Goal: Task Accomplishment & Management: Manage account settings

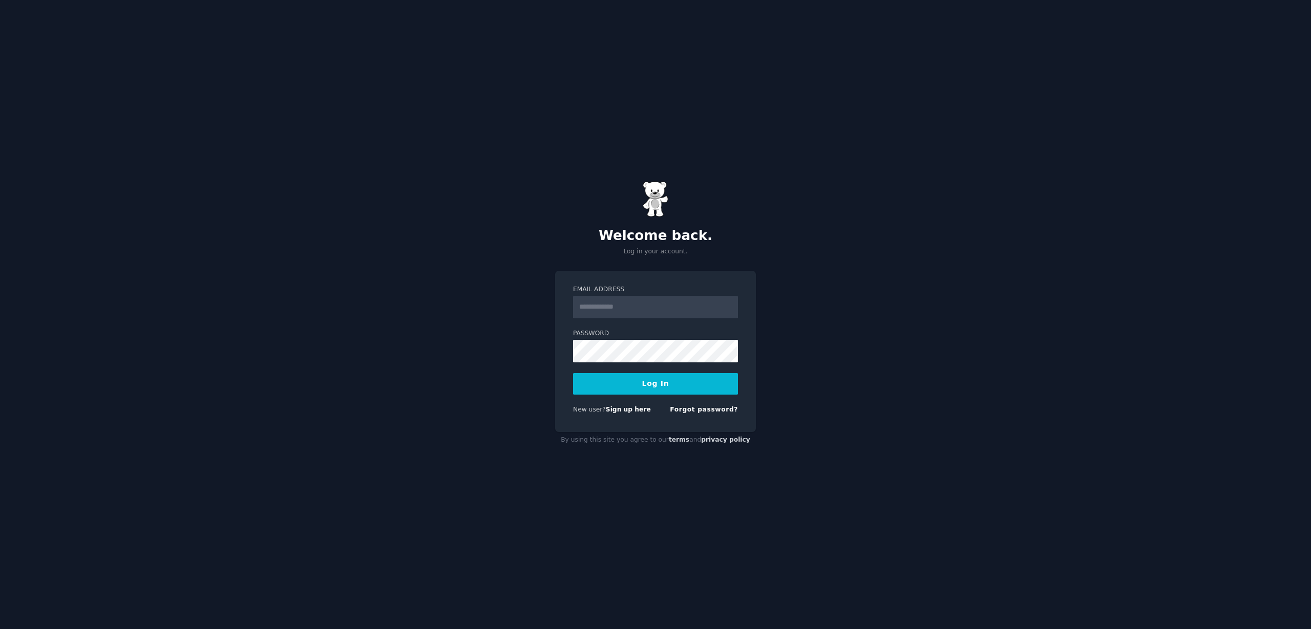
click at [617, 296] on input "Email Address" at bounding box center [655, 307] width 165 height 23
type input "**********"
click at [620, 337] on label "Password" at bounding box center [655, 333] width 165 height 9
click at [613, 306] on input "**********" at bounding box center [655, 307] width 165 height 23
click at [622, 268] on div "**********" at bounding box center [655, 314] width 1311 height 629
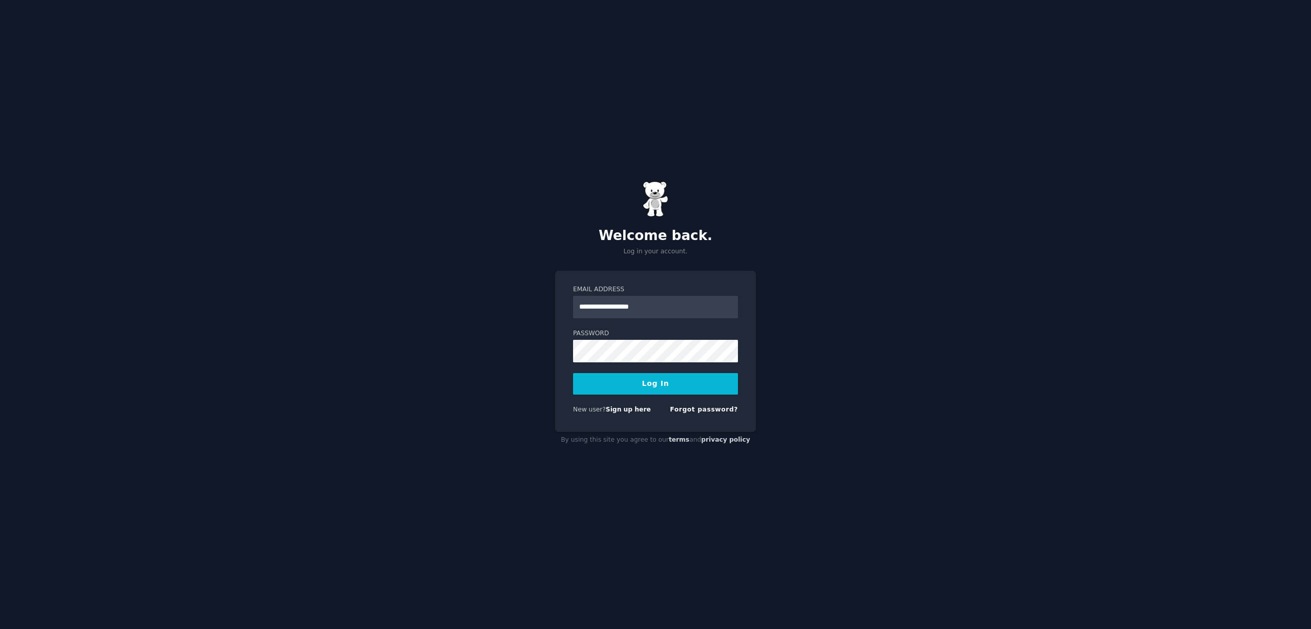
click at [636, 237] on h2 "Welcome back." at bounding box center [655, 236] width 201 height 16
click at [629, 247] on p "Log in your account." at bounding box center [655, 251] width 201 height 9
click at [654, 384] on button "Log In" at bounding box center [655, 384] width 165 height 22
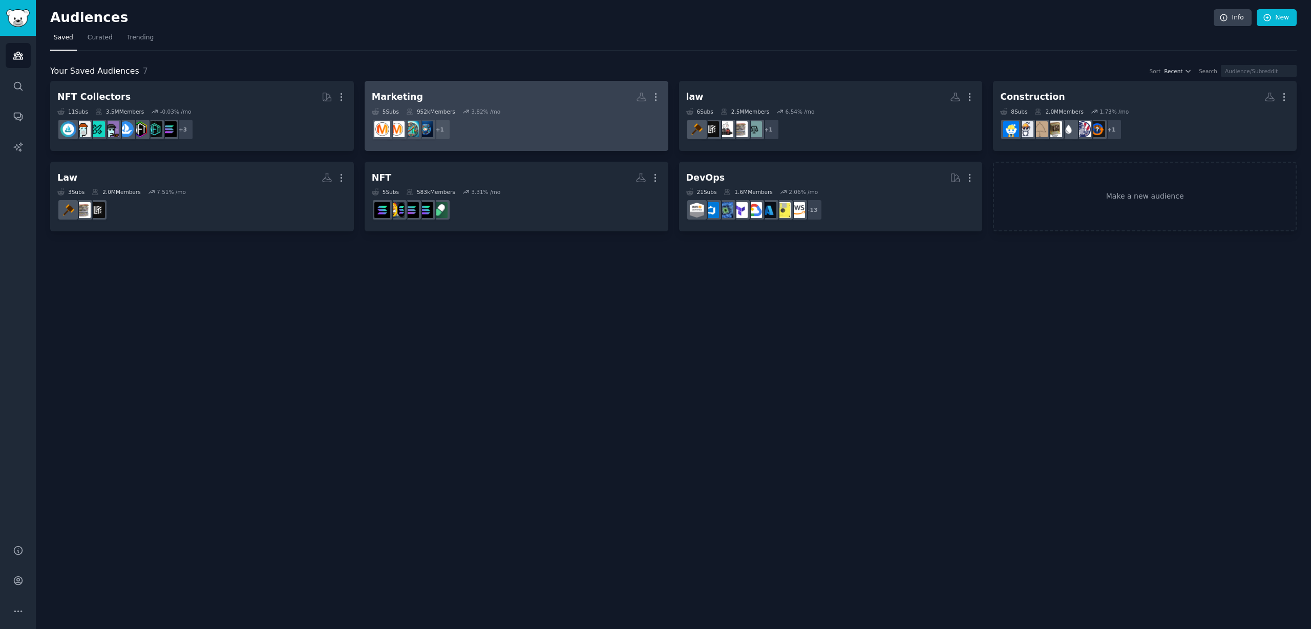
click at [461, 113] on div "5 Sub s 952k Members 3.82 % /mo" at bounding box center [516, 111] width 289 height 7
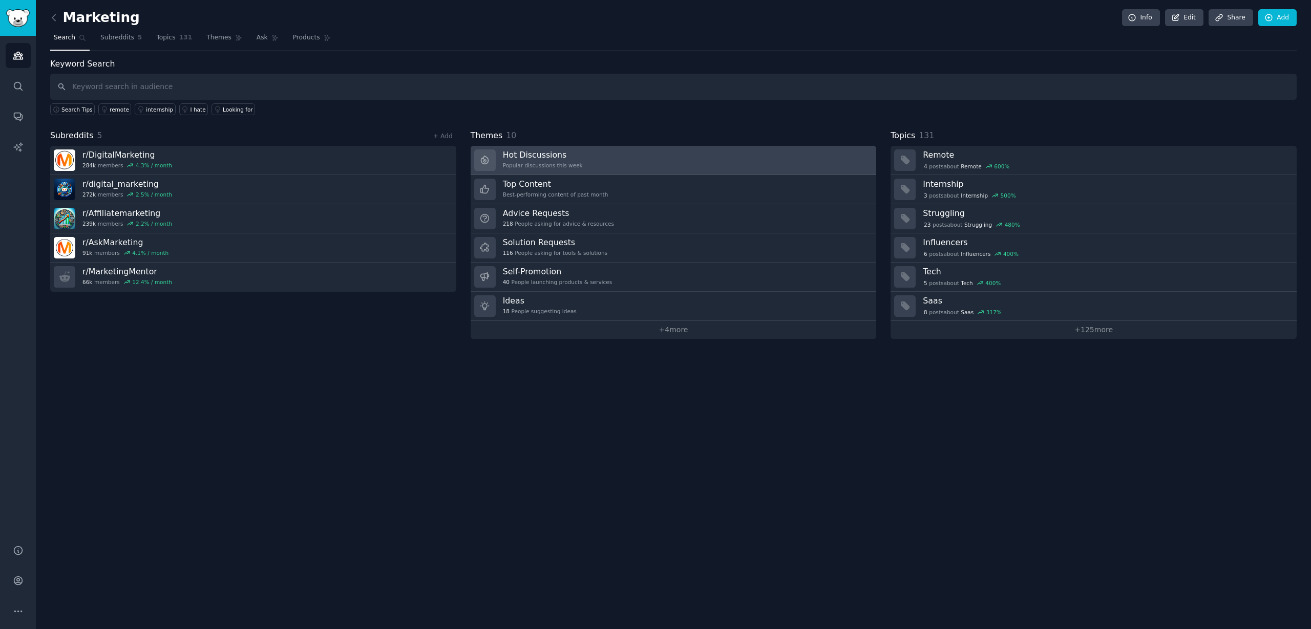
click at [590, 164] on body "Audiences Search Conversations AI Reports Help Account More Marketing Info Edit…" at bounding box center [655, 314] width 1311 height 629
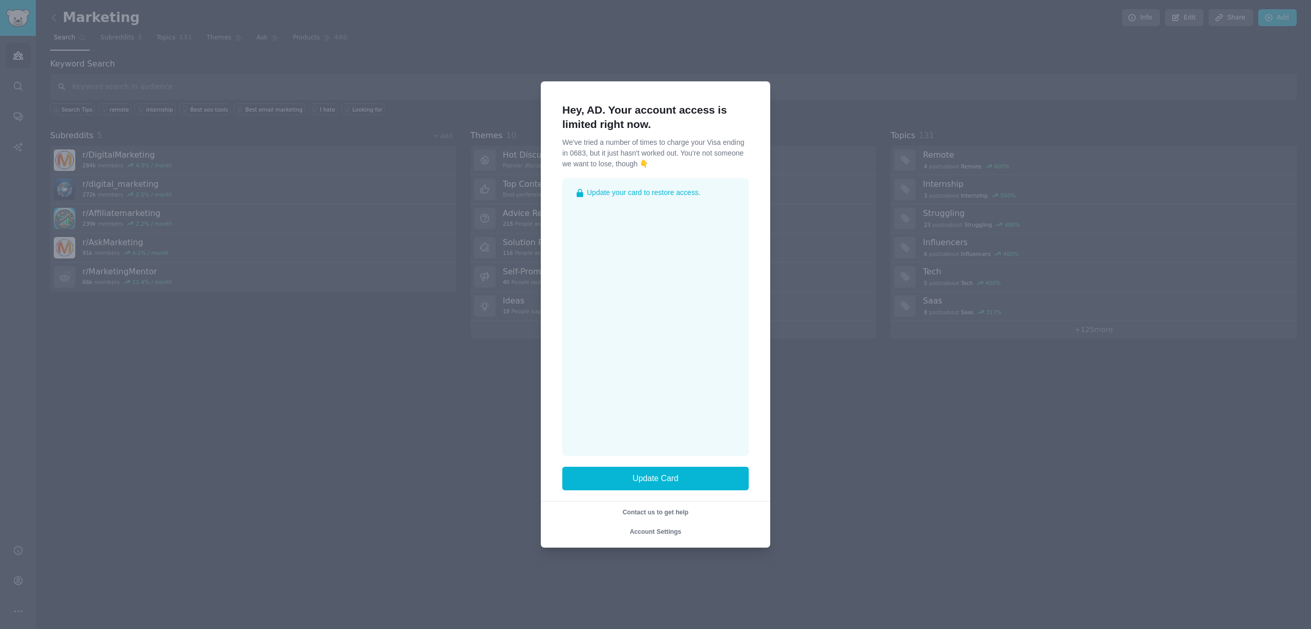
click at [445, 237] on div at bounding box center [655, 314] width 1311 height 629
click at [540, 401] on div at bounding box center [655, 314] width 1311 height 629
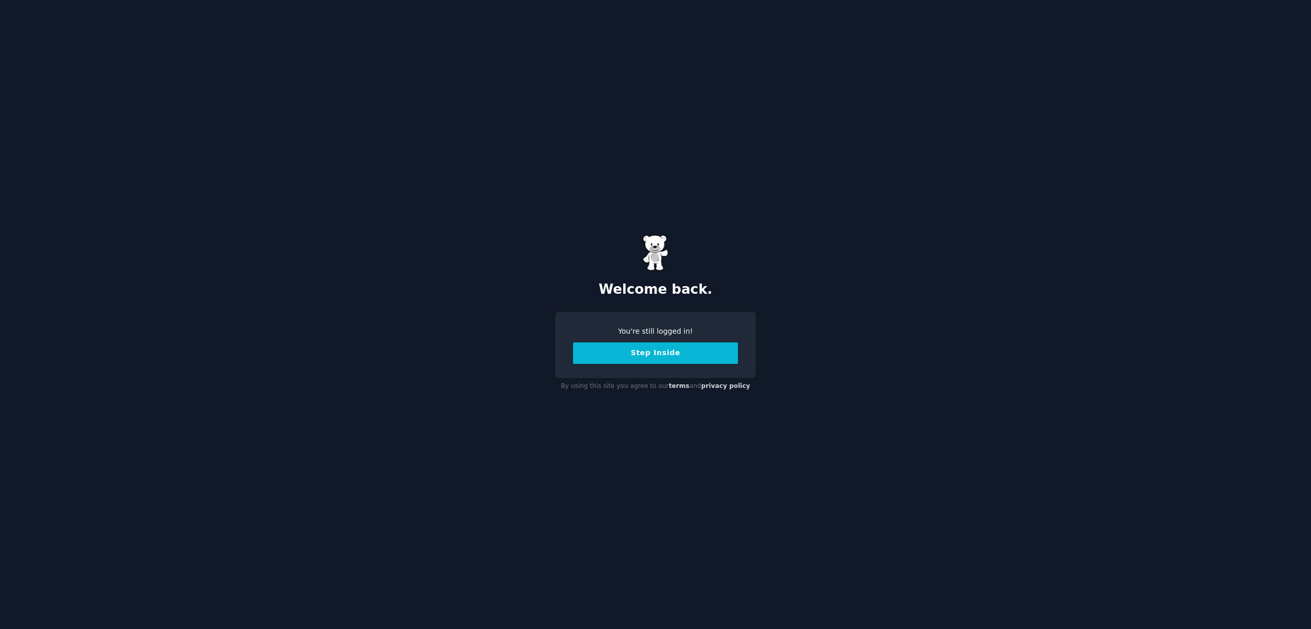
drag, startPoint x: 343, startPoint y: 336, endPoint x: 348, endPoint y: 342, distance: 8.0
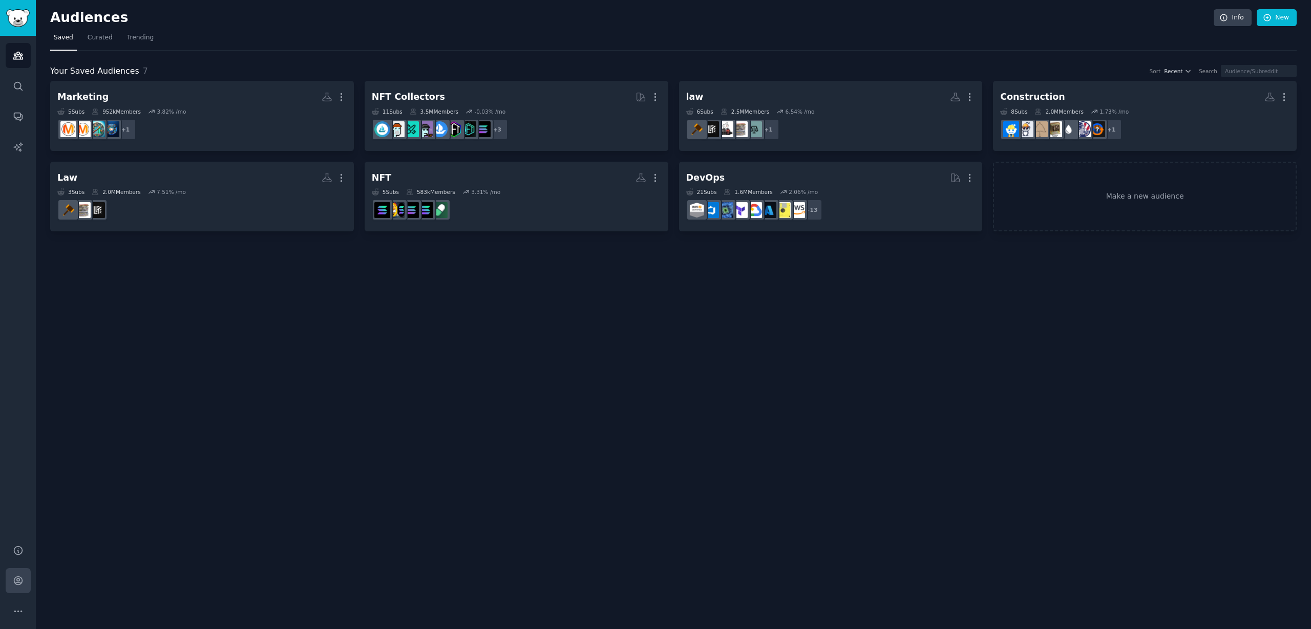
click at [20, 589] on link "Account" at bounding box center [18, 580] width 25 height 25
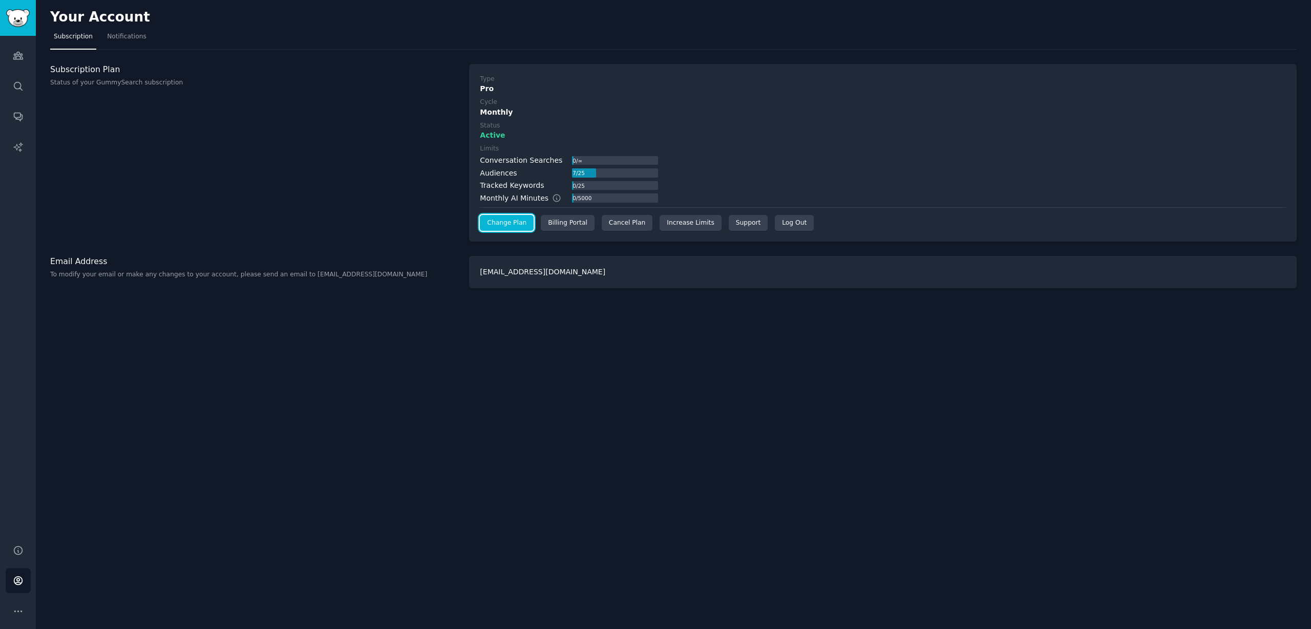
click at [517, 223] on link "Change Plan" at bounding box center [507, 223] width 54 height 16
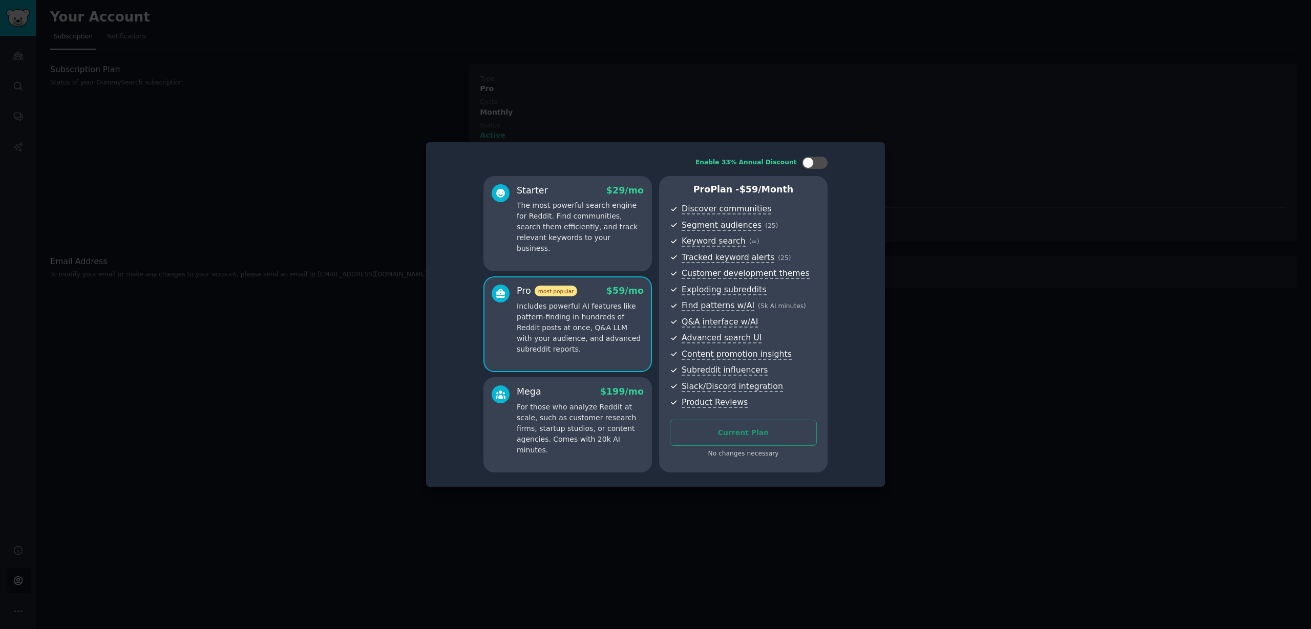
click at [535, 243] on div "Starter $ 29 /mo The most powerful search engine for Reddit. Find communities, …" at bounding box center [567, 223] width 168 height 95
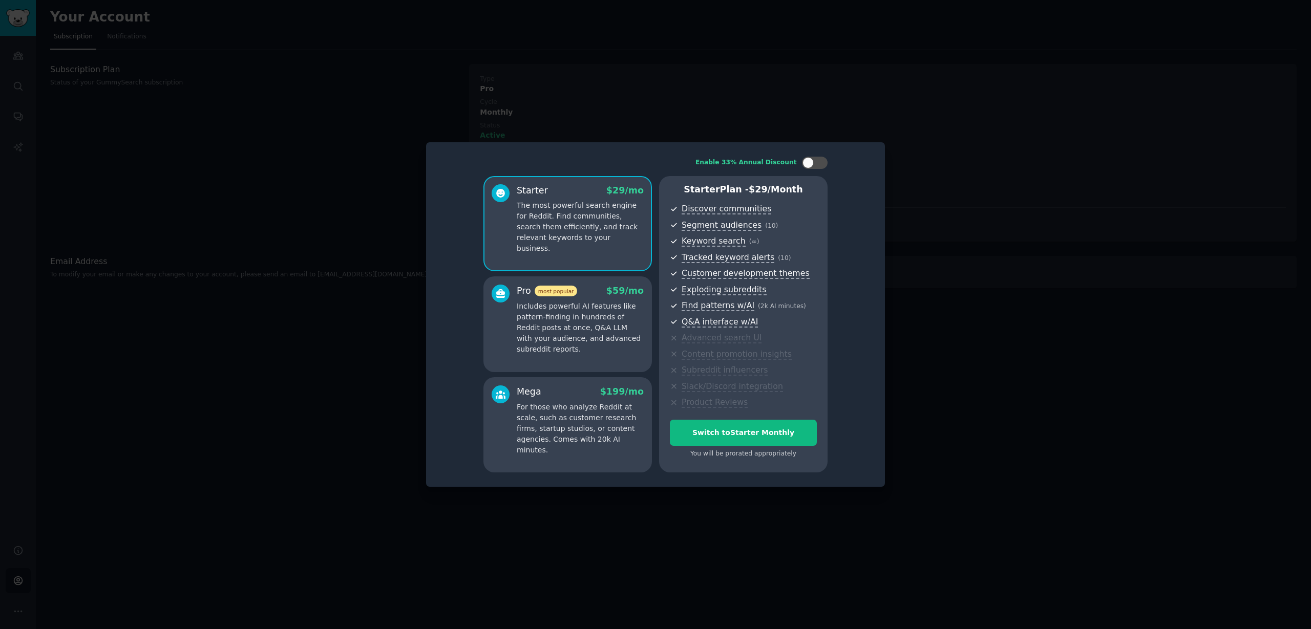
click at [546, 230] on p "The most powerful search engine for Reddit. Find communities, search them effic…" at bounding box center [580, 227] width 127 height 54
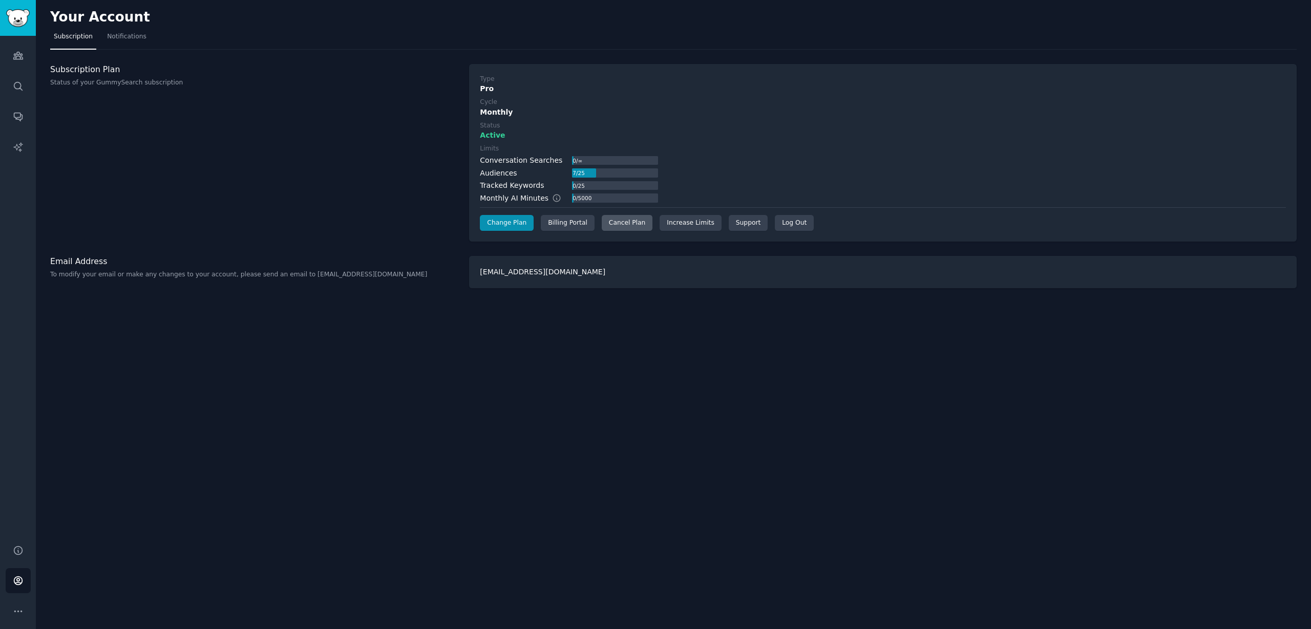
click at [612, 228] on div "Cancel Plan" at bounding box center [627, 223] width 51 height 16
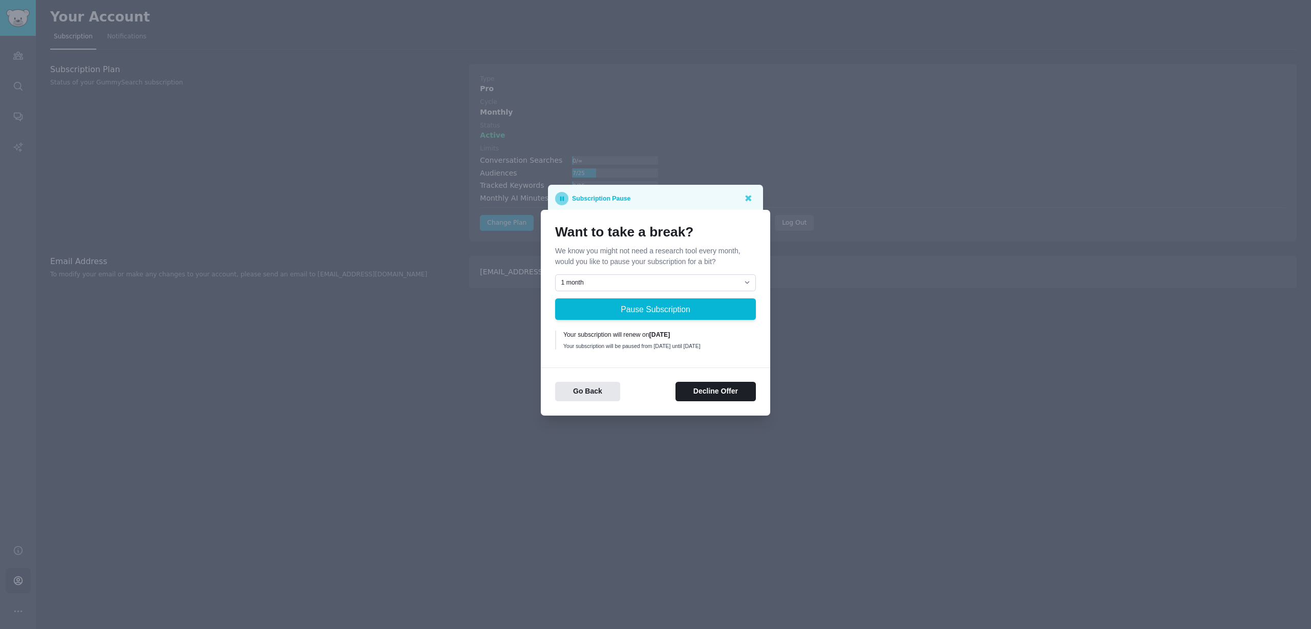
click at [617, 289] on div "1 month 2 months 3 months Choose a custom date to resume Pause Subscription You…" at bounding box center [655, 313] width 201 height 79
click at [619, 282] on select "1 month 2 months 3 months Choose a custom date to resume" at bounding box center [655, 282] width 201 height 17
click at [555, 274] on select "1 month 2 months 3 months Choose a custom date to resume" at bounding box center [655, 282] width 201 height 17
click at [654, 343] on div "Your subscription will be paused from August 17, 2025 until September 17, 2025" at bounding box center [655, 346] width 185 height 7
click at [669, 266] on div "Want to take a break? We know you might not need a research tool every month, w…" at bounding box center [655, 288] width 201 height 129
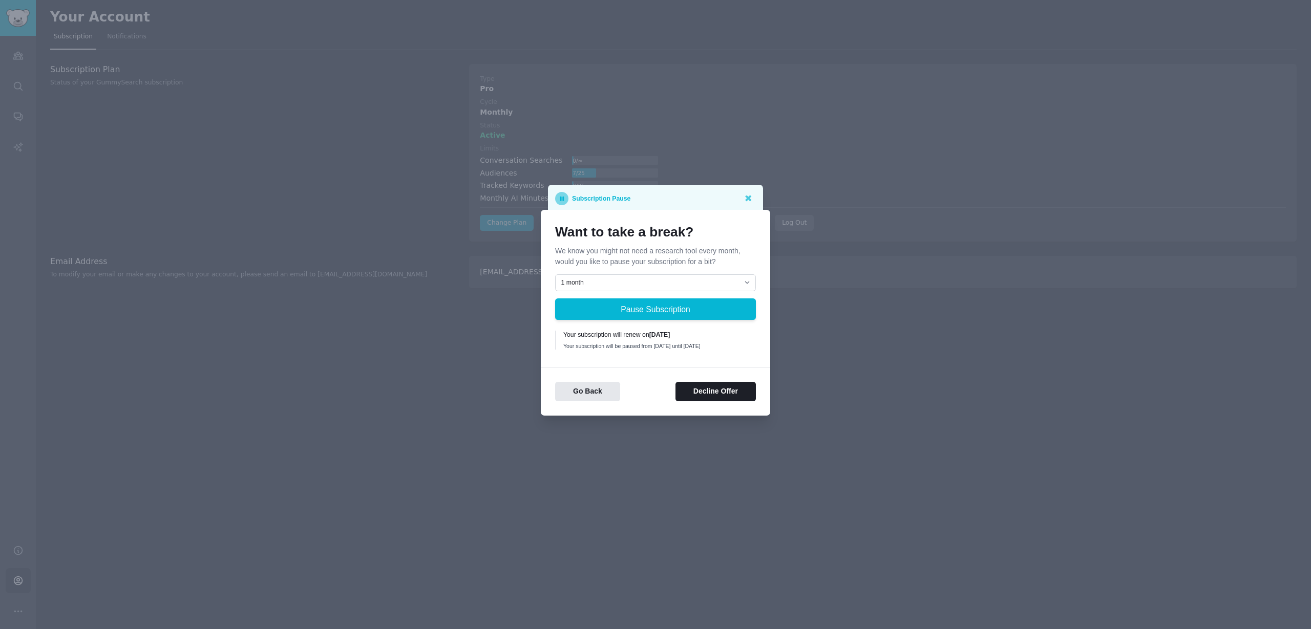
click at [674, 257] on p "We know you might not need a research tool every month, would you like to pause…" at bounding box center [655, 257] width 201 height 22
click at [662, 269] on div "Want to take a break? We know you might not need a research tool every month, w…" at bounding box center [655, 288] width 201 height 129
click at [681, 280] on select "1 month 2 months 3 months Choose a custom date to resume" at bounding box center [655, 282] width 201 height 17
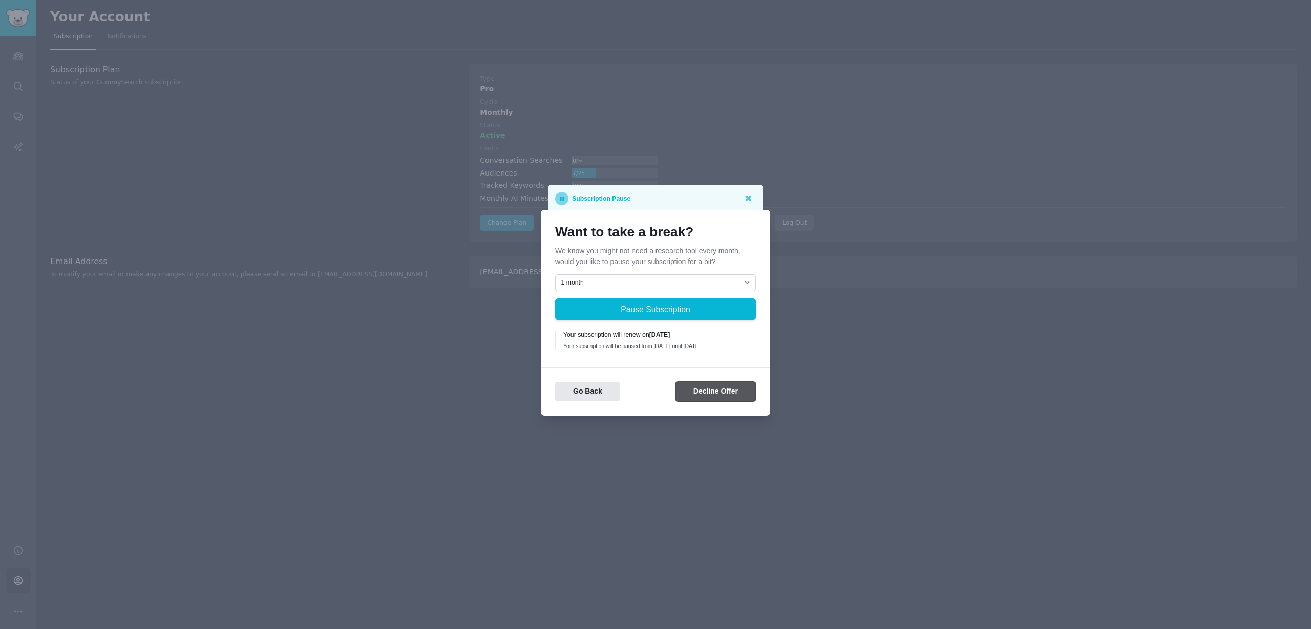
click at [723, 392] on button "Decline Offer" at bounding box center [715, 392] width 80 height 20
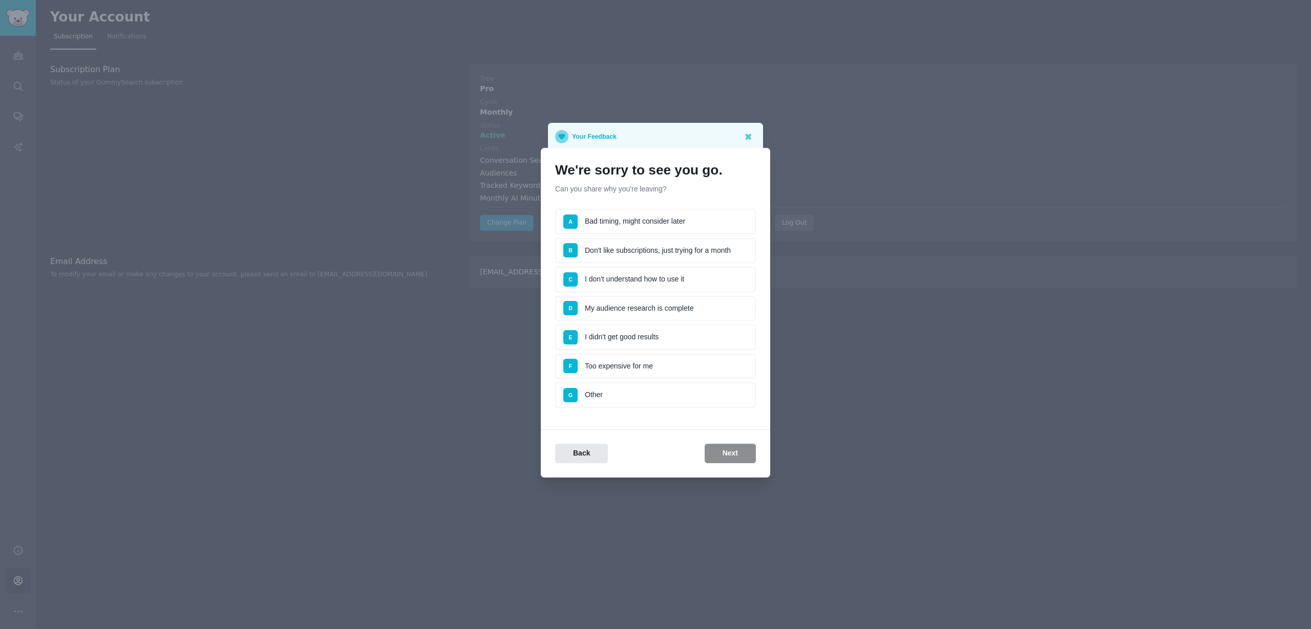
click at [662, 305] on li "D My audience research is complete" at bounding box center [655, 309] width 201 height 26
click at [645, 307] on li "My audience research is complete" at bounding box center [655, 309] width 201 height 26
click at [635, 286] on li "C I don't understand how to use it" at bounding box center [655, 280] width 201 height 26
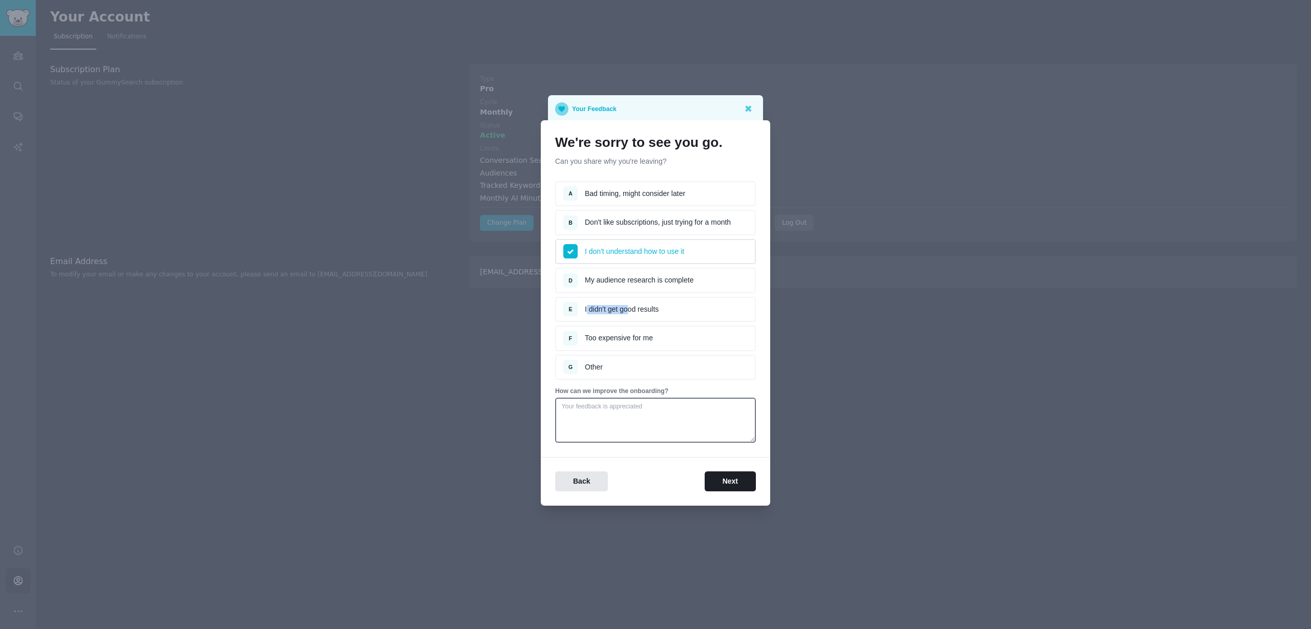
click at [625, 305] on li "E I didn't get good results" at bounding box center [655, 310] width 201 height 26
click at [625, 331] on li "F Too expensive for me" at bounding box center [655, 339] width 201 height 26
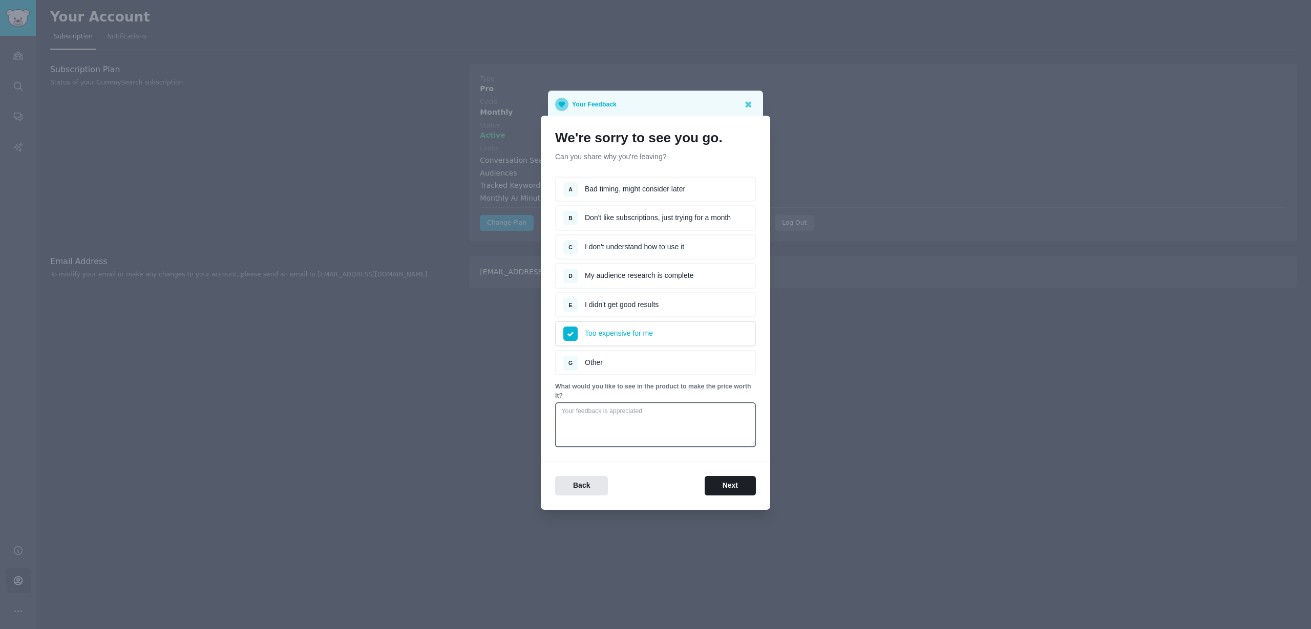
click at [610, 189] on li "A Bad timing, might consider later" at bounding box center [655, 190] width 201 height 26
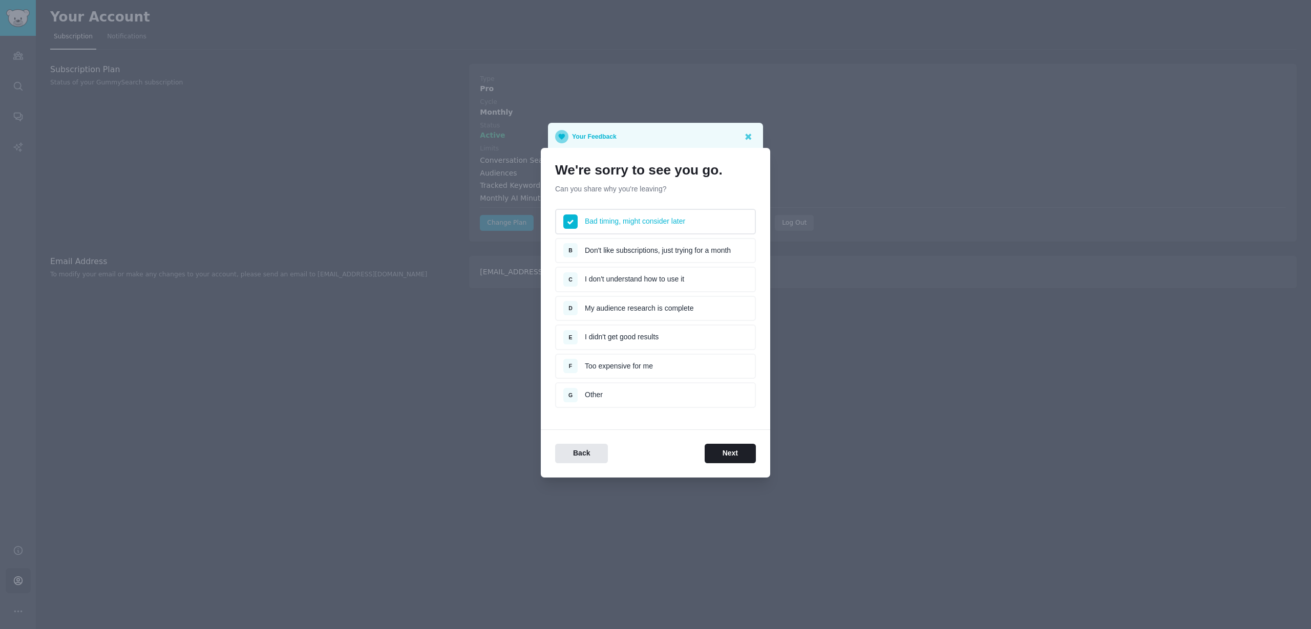
click at [610, 249] on li "B Don't like subscriptions, just trying for a month" at bounding box center [655, 251] width 201 height 26
click at [619, 279] on li "C I don't understand how to use it" at bounding box center [655, 280] width 201 height 26
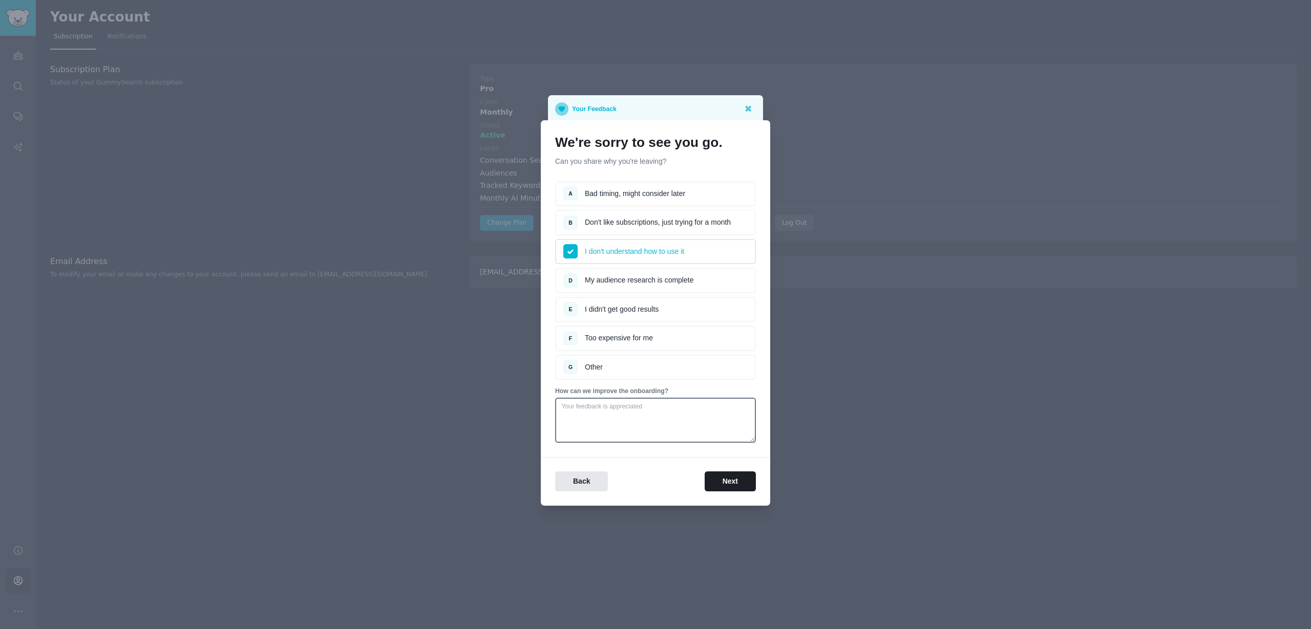
click at [640, 286] on li "D My audience research is complete" at bounding box center [655, 281] width 201 height 26
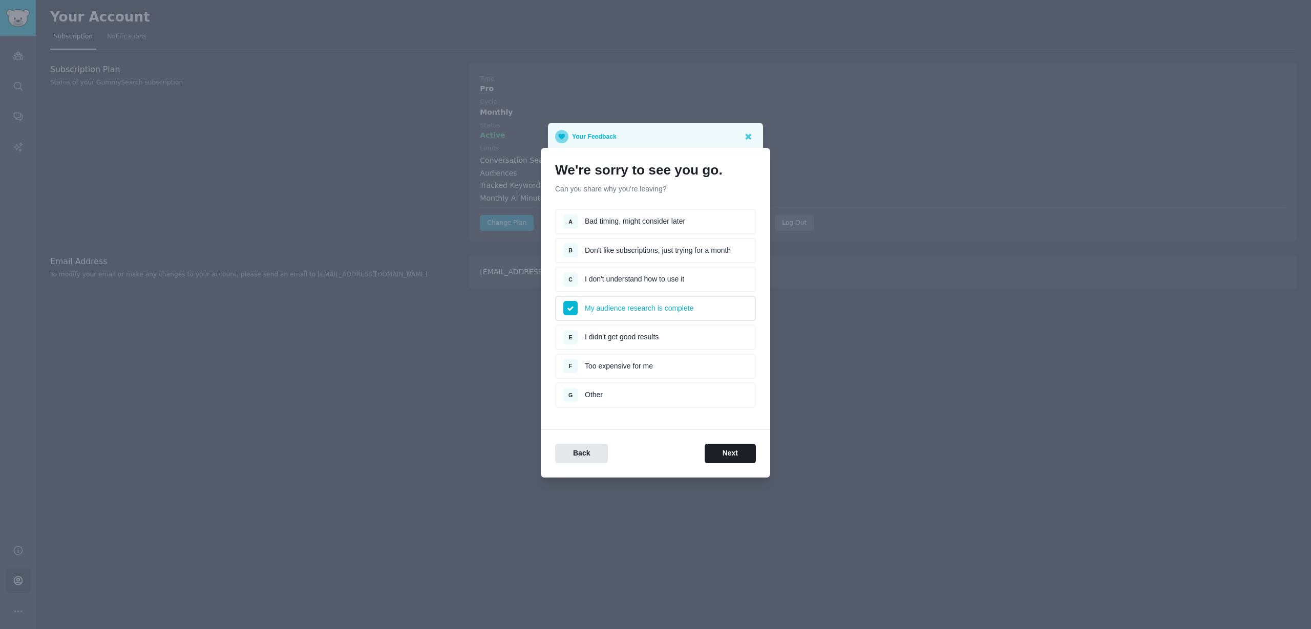
click at [658, 346] on li "E I didn't get good results" at bounding box center [655, 338] width 201 height 26
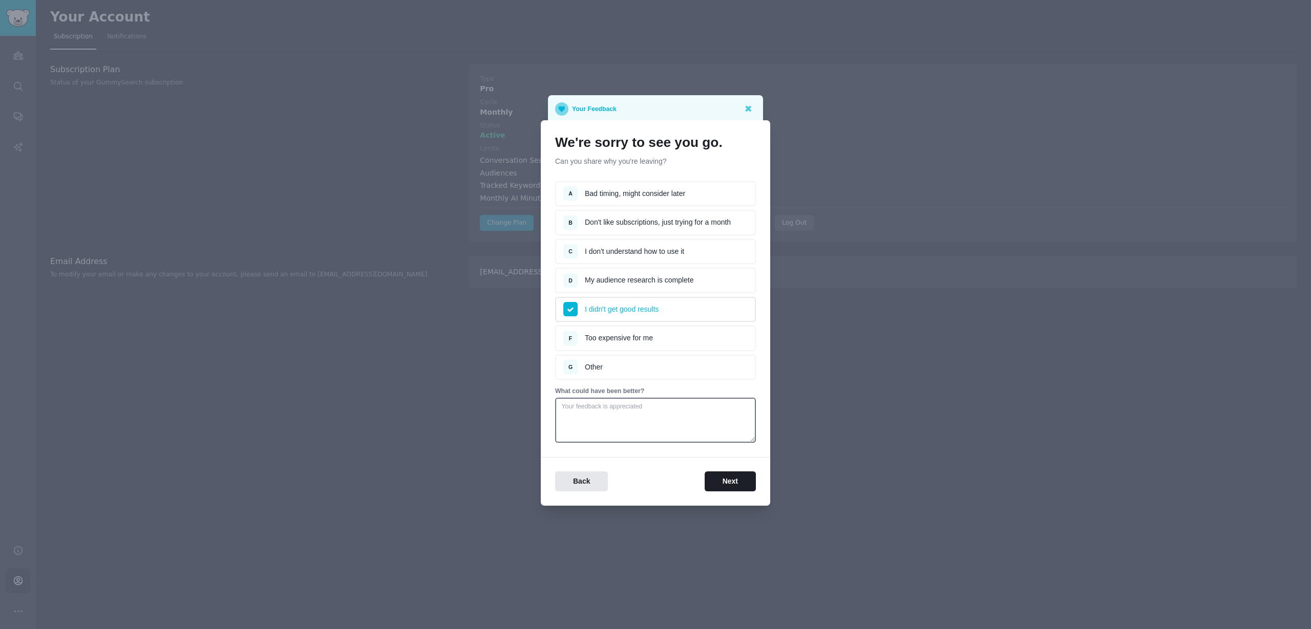
click at [657, 338] on li "F Too expensive for me" at bounding box center [655, 339] width 201 height 26
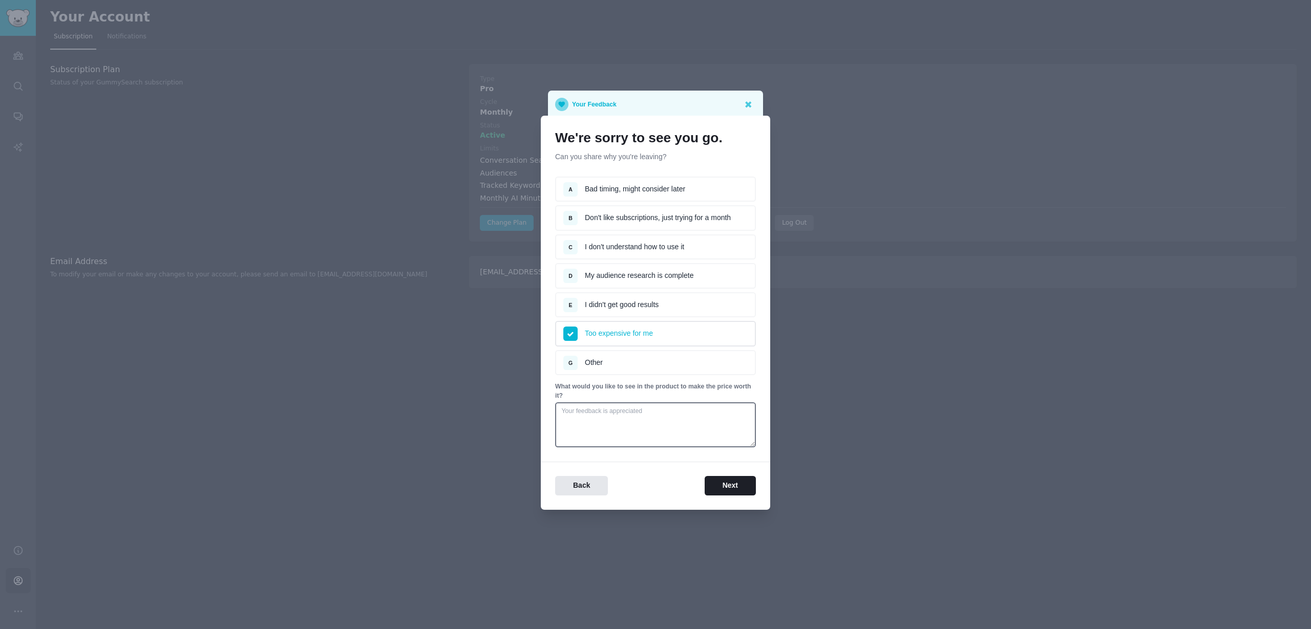
click at [696, 362] on li "G Other" at bounding box center [655, 363] width 201 height 26
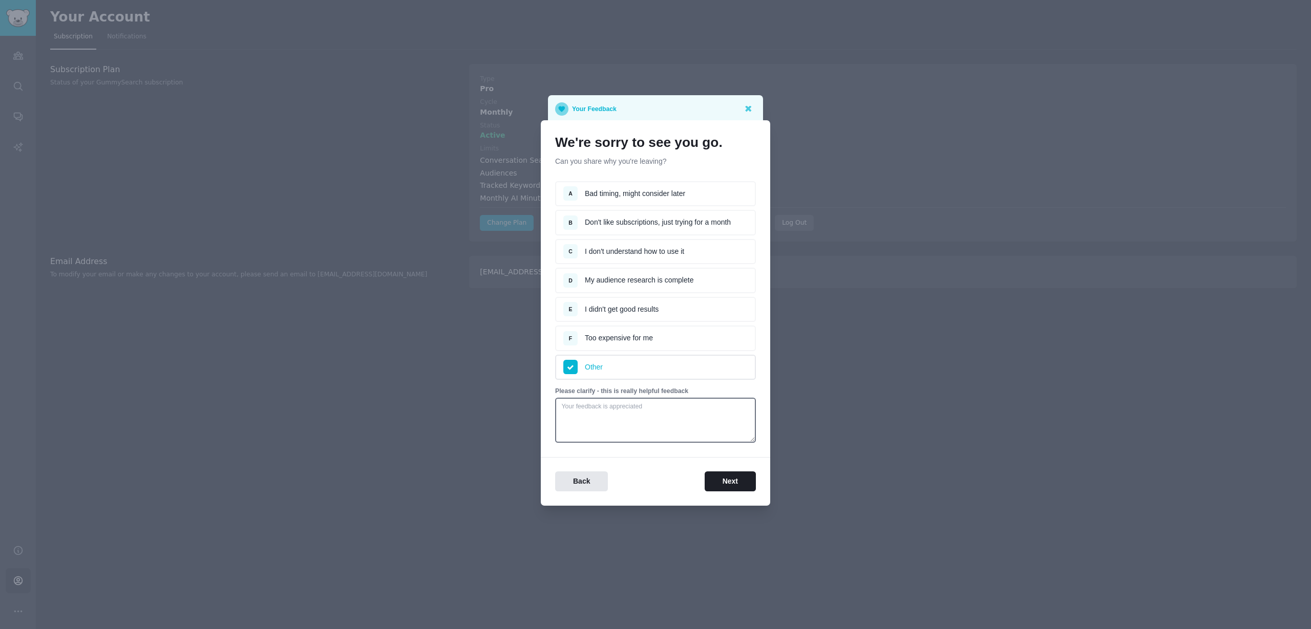
click at [696, 353] on ul "A Bad timing, might consider later B Don't like subscriptions, just trying for …" at bounding box center [655, 280] width 201 height 199
click at [696, 346] on li "F Too expensive for me" at bounding box center [655, 339] width 201 height 26
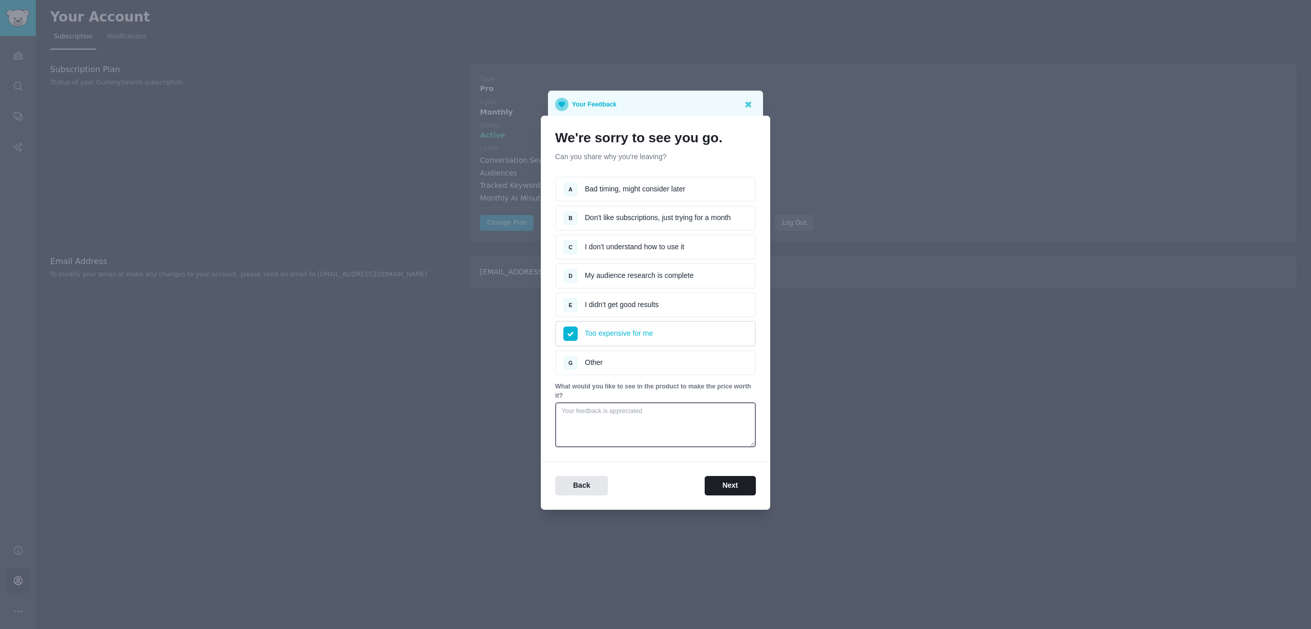
click at [690, 312] on li "E I didn't get good results" at bounding box center [655, 305] width 201 height 26
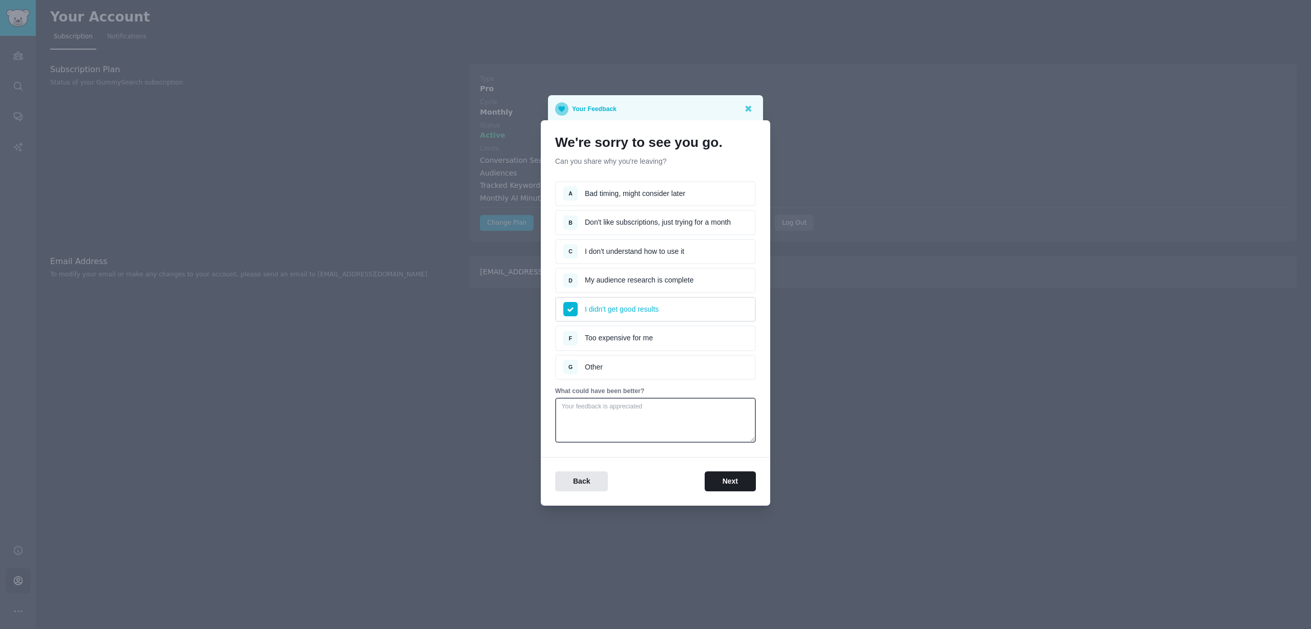
click at [689, 277] on li "D My audience research is complete" at bounding box center [655, 281] width 201 height 26
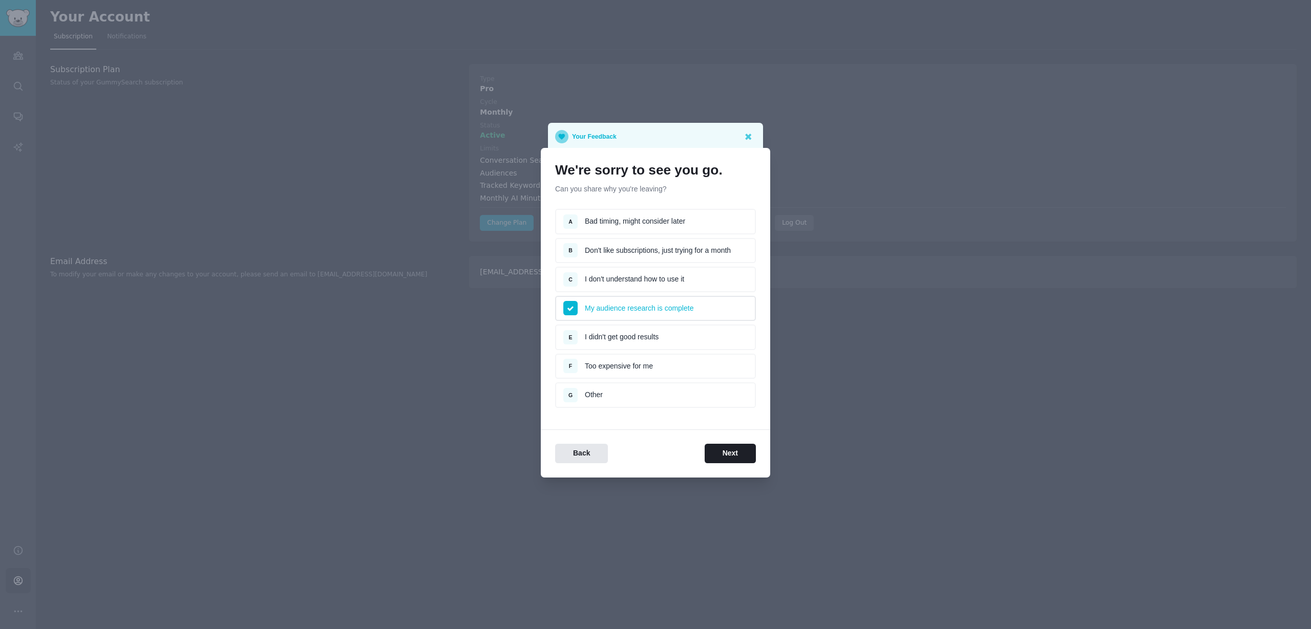
click at [688, 275] on li "C I don't understand how to use it" at bounding box center [655, 280] width 201 height 26
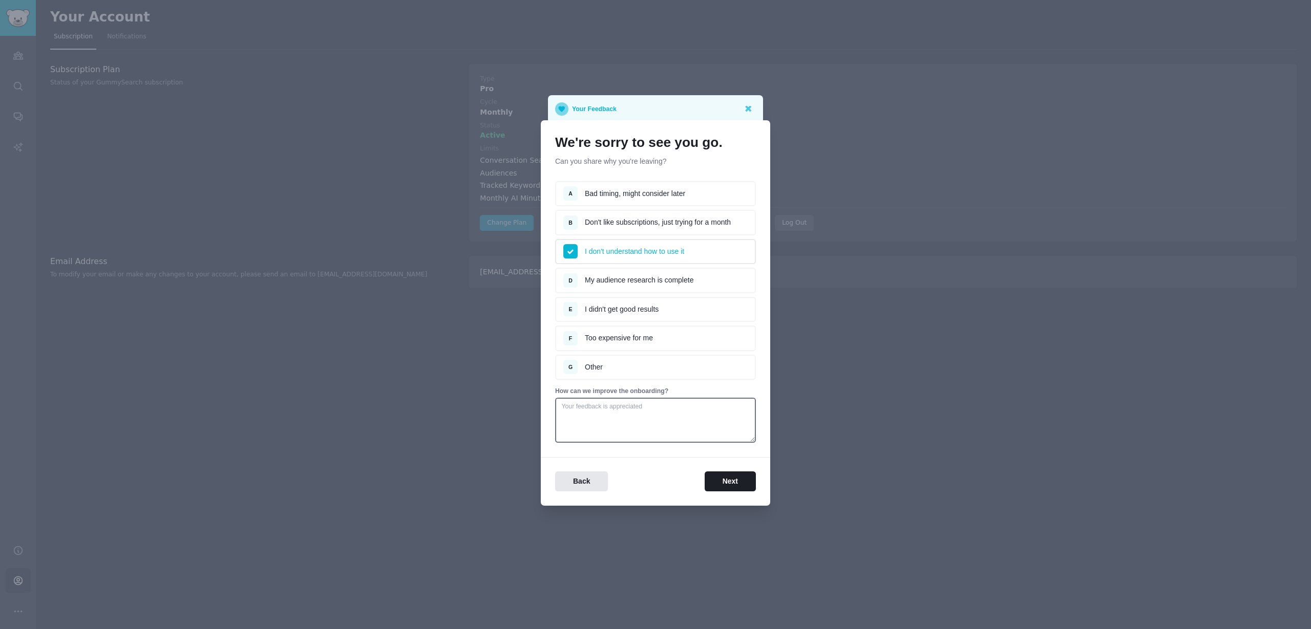
click at [684, 224] on li "B Don't like subscriptions, just trying for a month" at bounding box center [655, 223] width 201 height 26
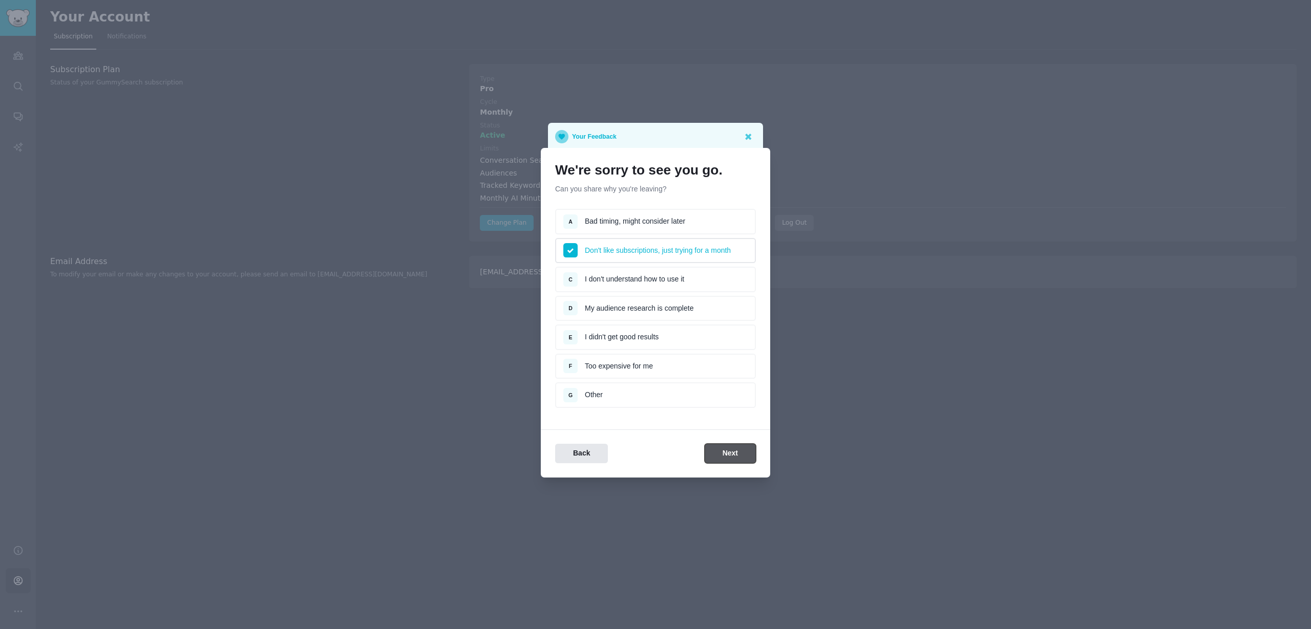
click at [736, 454] on button "Next" at bounding box center [730, 454] width 51 height 20
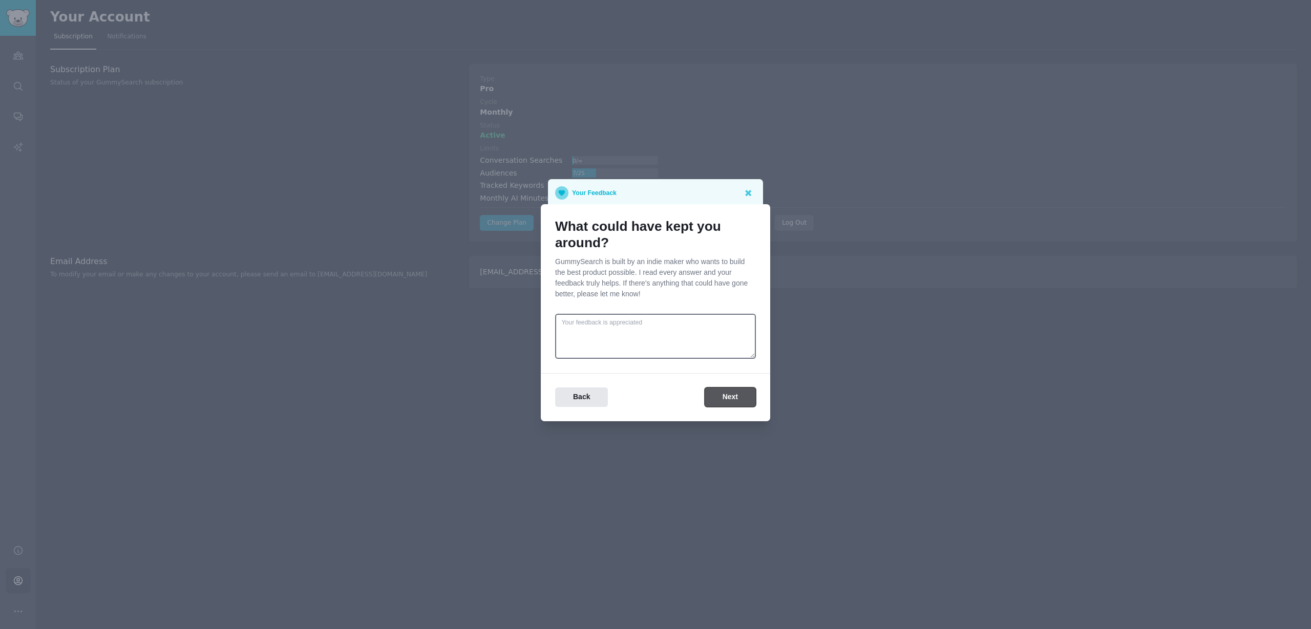
click at [721, 399] on button "Next" at bounding box center [730, 398] width 51 height 20
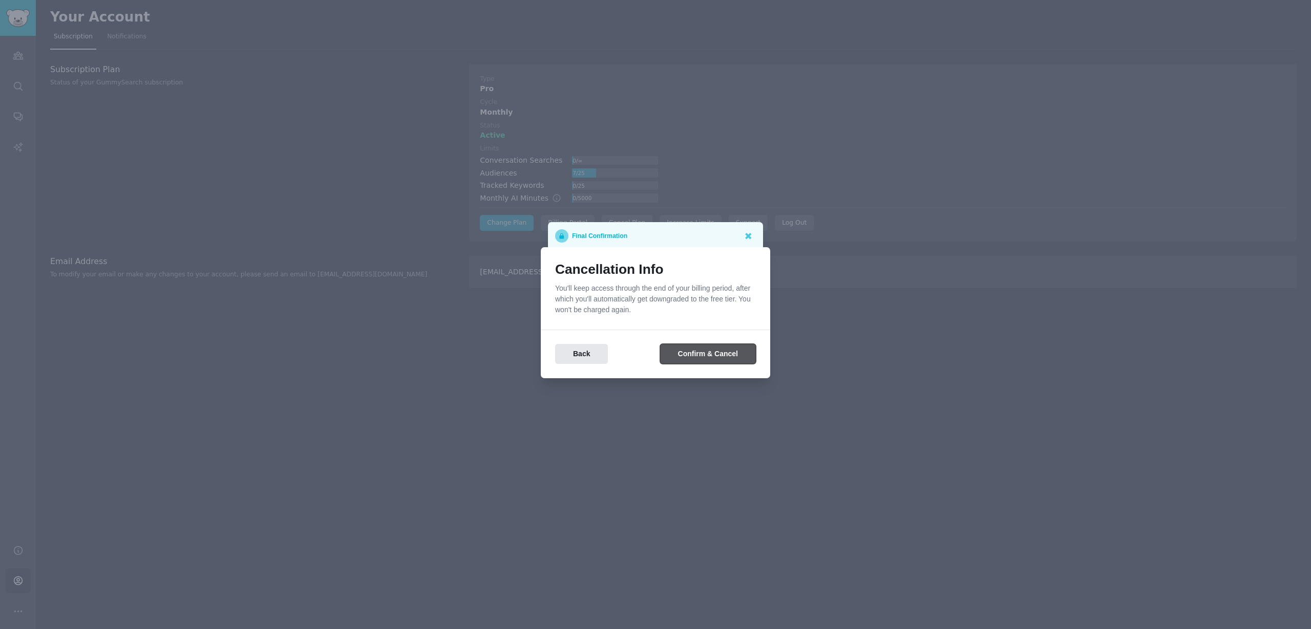
click at [711, 359] on button "Confirm & Cancel" at bounding box center [708, 354] width 96 height 20
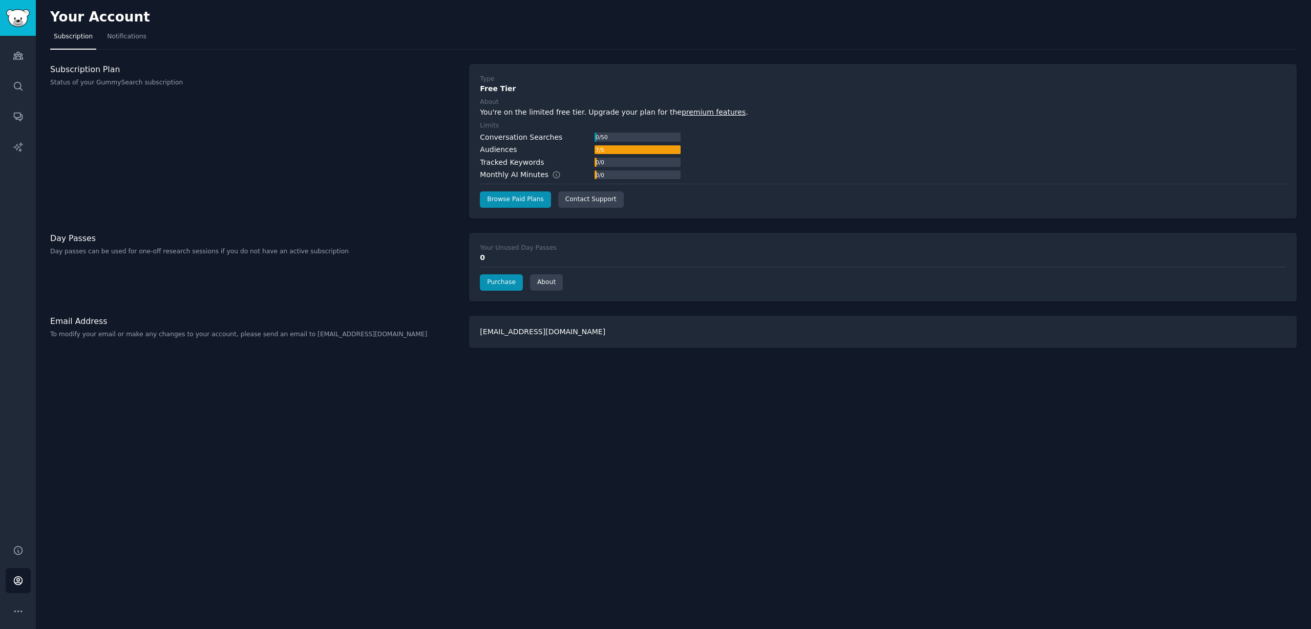
click at [605, 150] on div "7 / 5" at bounding box center [600, 149] width 10 height 9
click at [11, 41] on div "Audiences Search Conversations AI Reports" at bounding box center [18, 284] width 36 height 497
click at [17, 24] on img "Sidebar" at bounding box center [18, 18] width 24 height 18
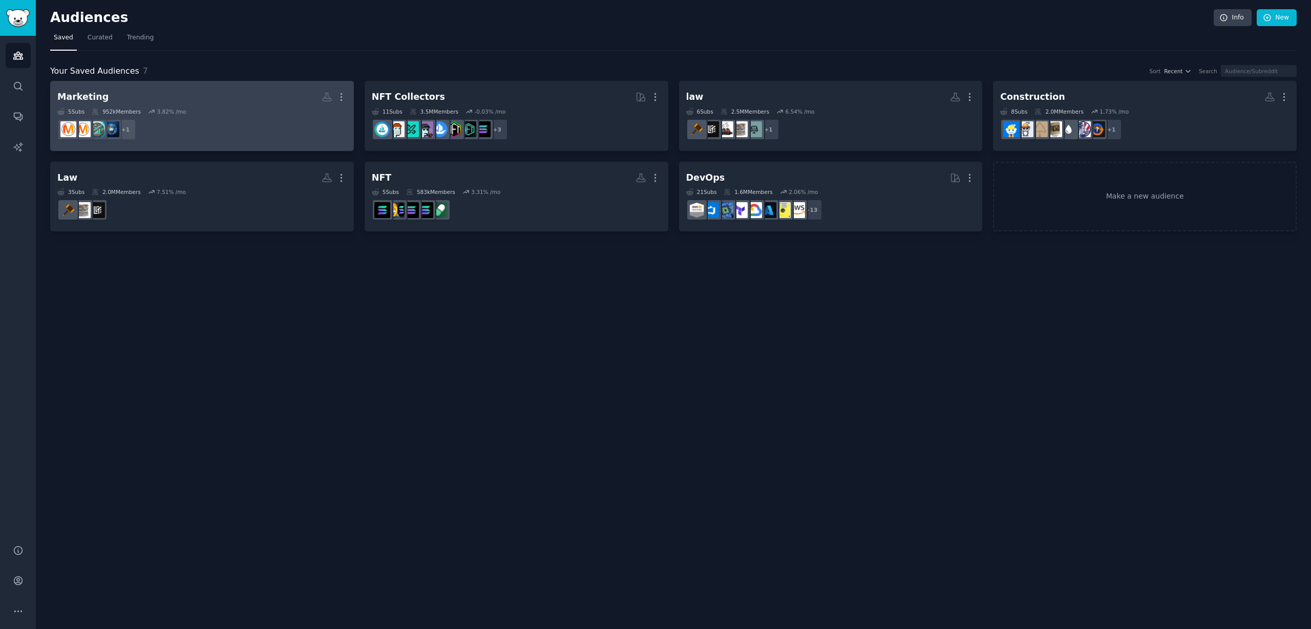
click at [141, 119] on dd "+ 1" at bounding box center [201, 129] width 289 height 29
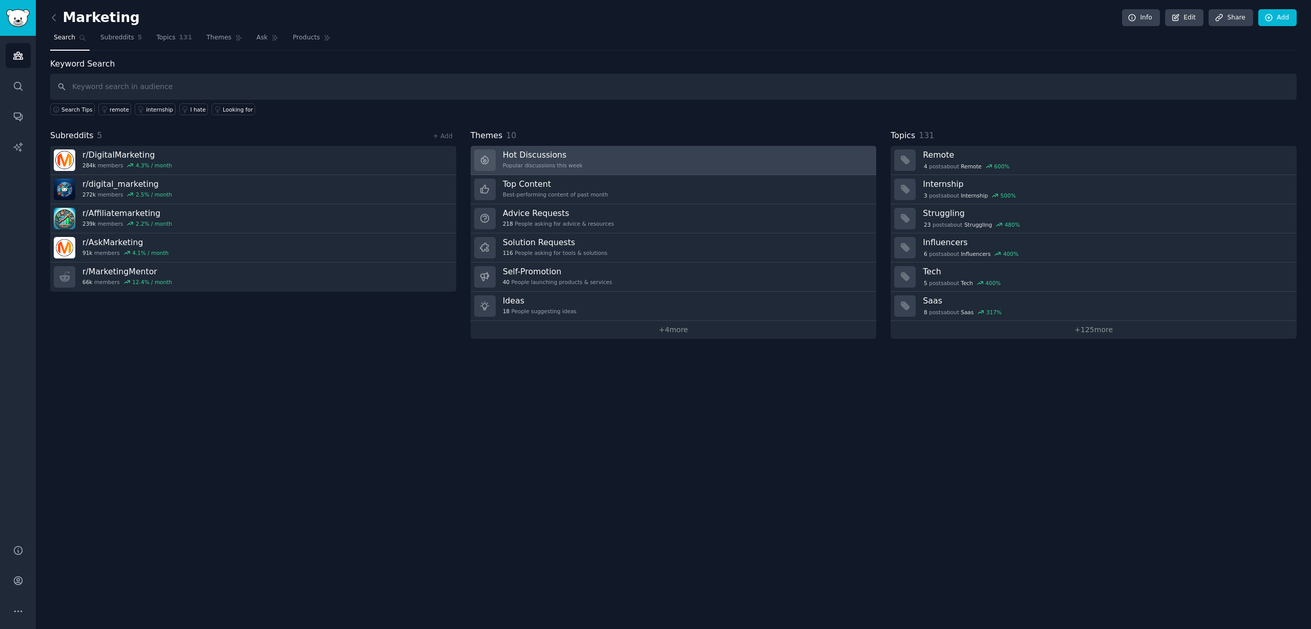
click at [624, 153] on link "Hot Discussions Popular discussions this week" at bounding box center [674, 160] width 406 height 29
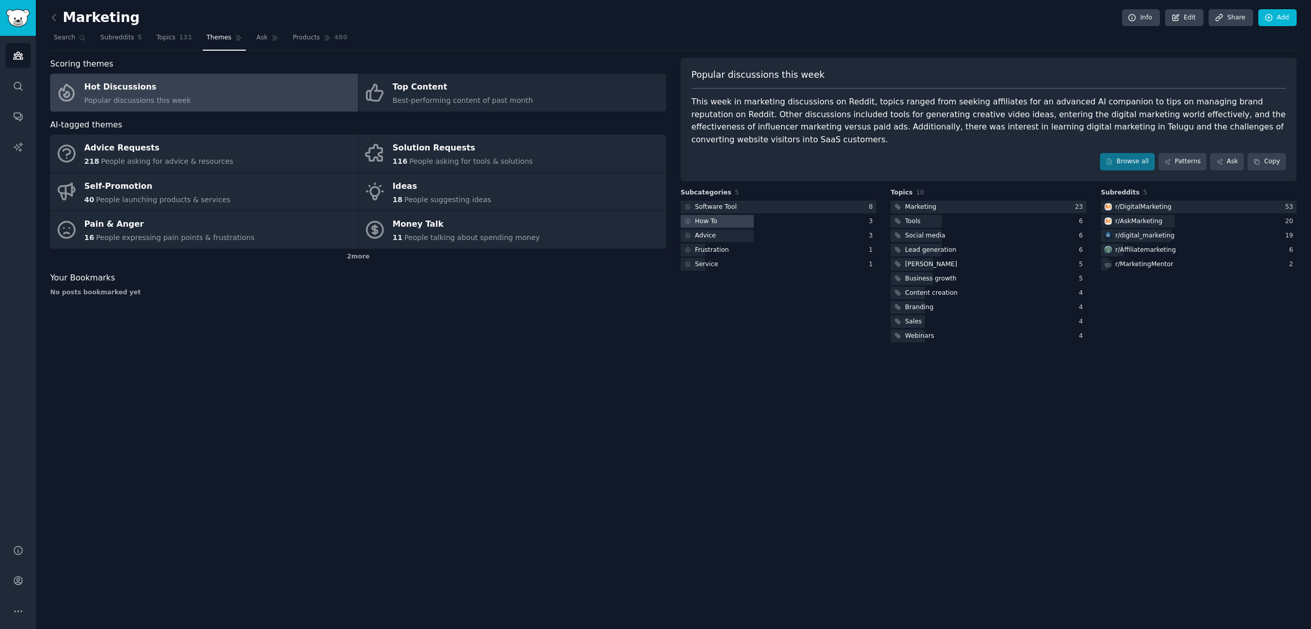
click at [736, 215] on div at bounding box center [717, 221] width 73 height 13
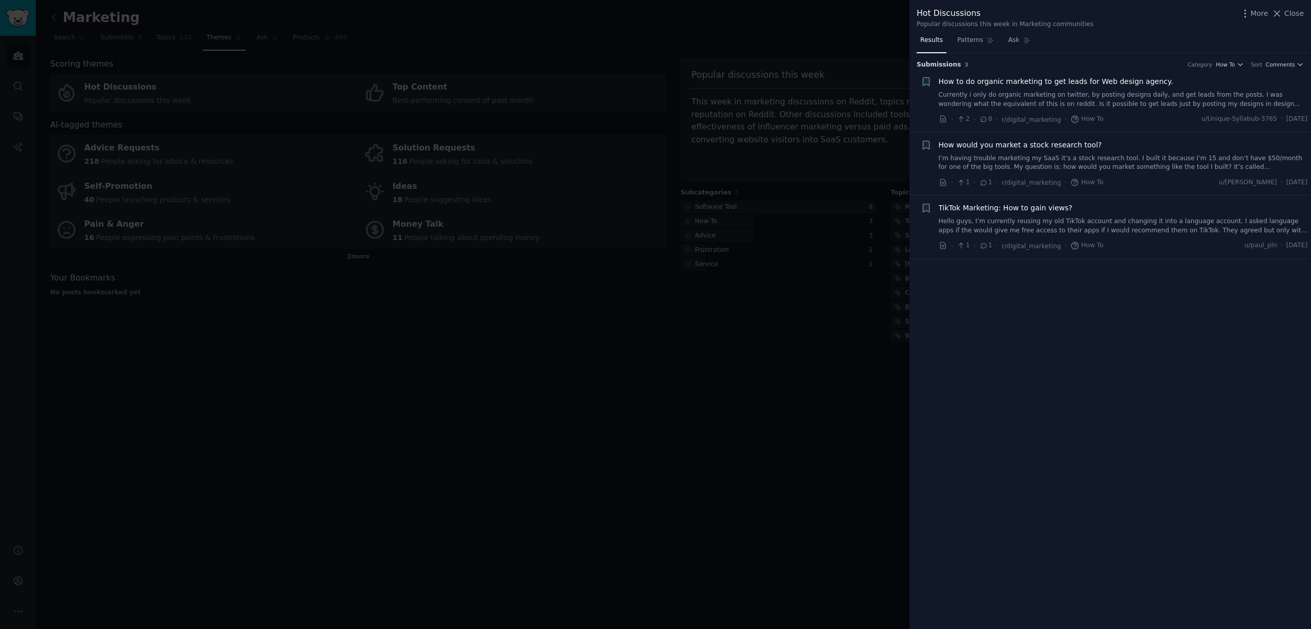
click at [716, 166] on div at bounding box center [655, 314] width 1311 height 629
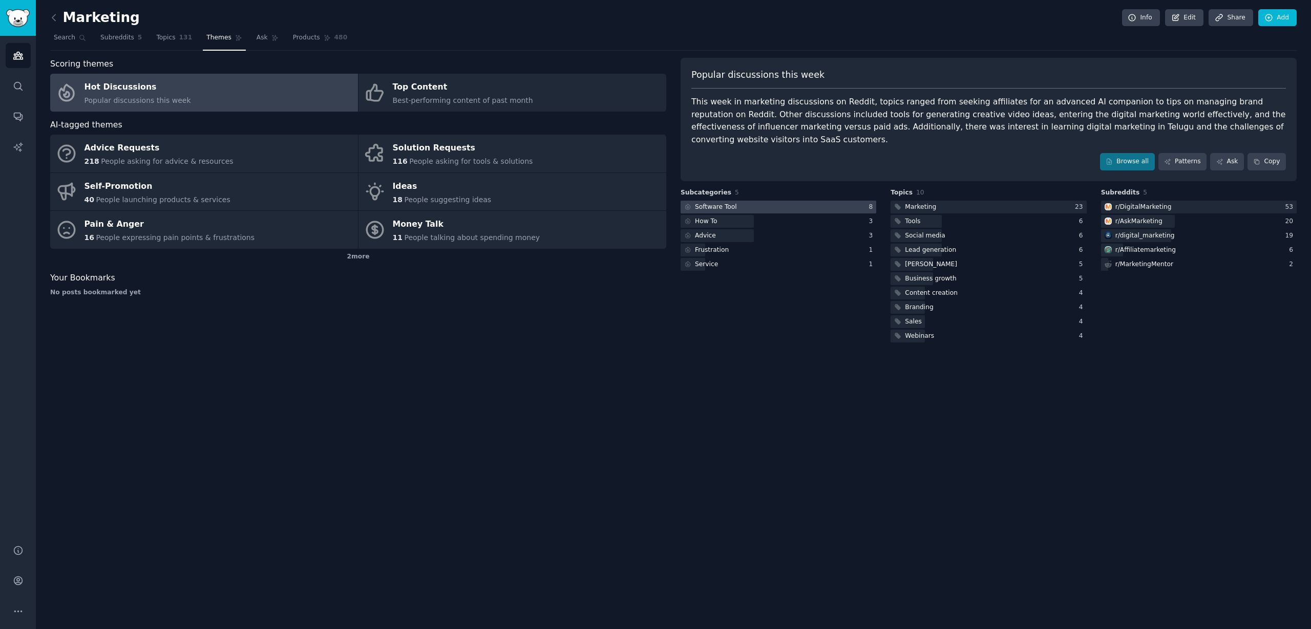
click at [720, 203] on div "Software Tool" at bounding box center [716, 207] width 42 height 9
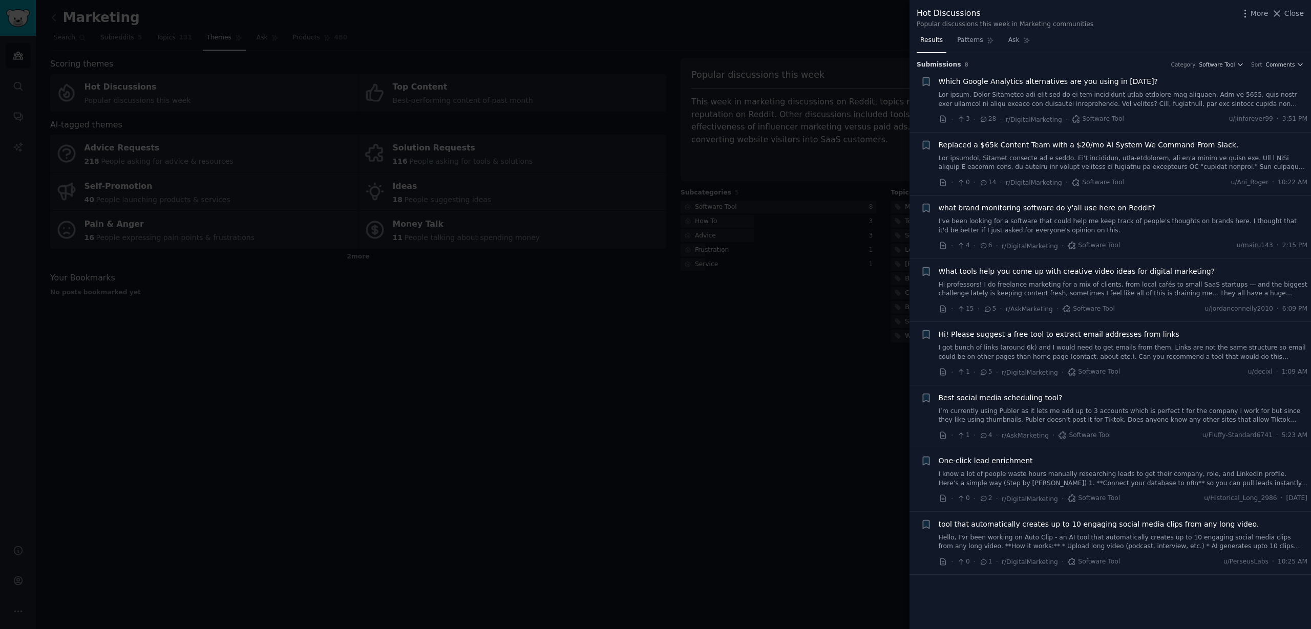
click at [849, 200] on div at bounding box center [655, 314] width 1311 height 629
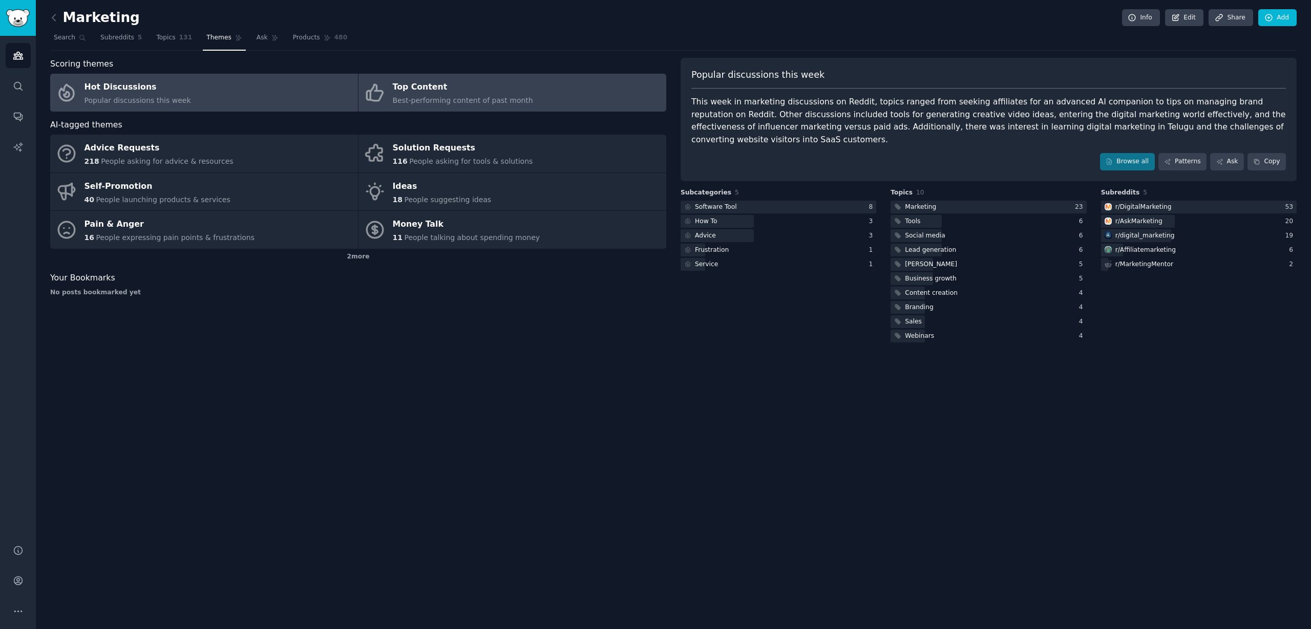
click at [493, 88] on div "Top Content" at bounding box center [463, 87] width 140 height 16
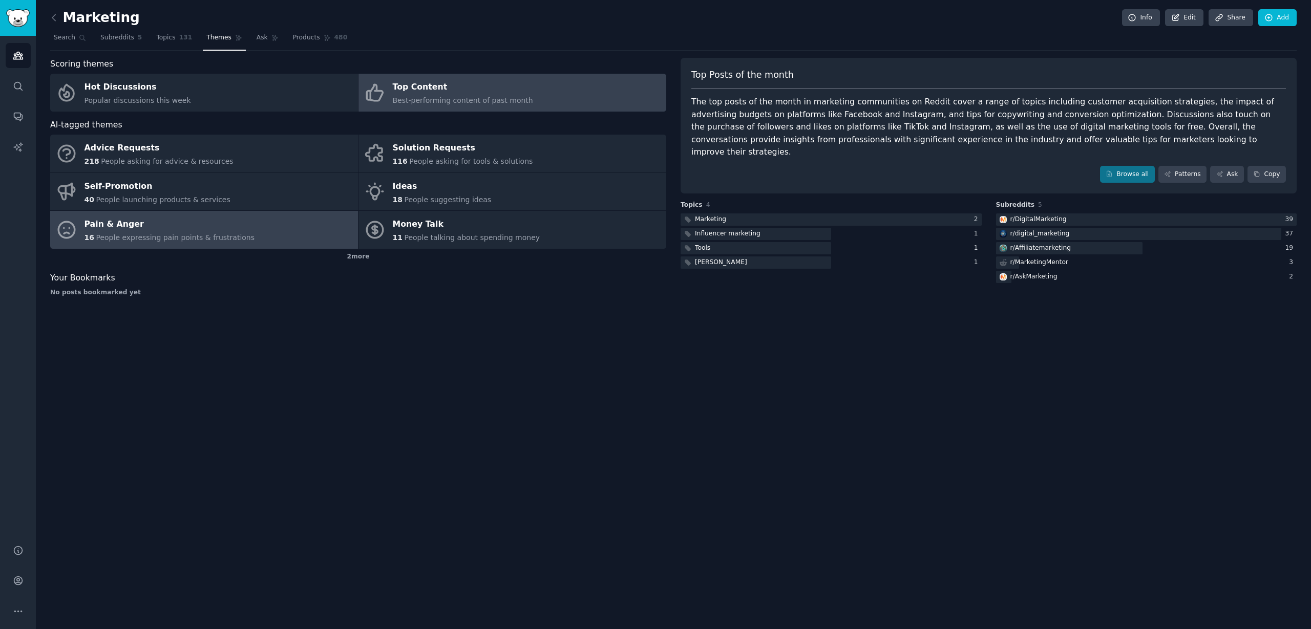
click at [342, 228] on link "Pain & Anger 16 People expressing pain points & frustrations" at bounding box center [204, 230] width 308 height 38
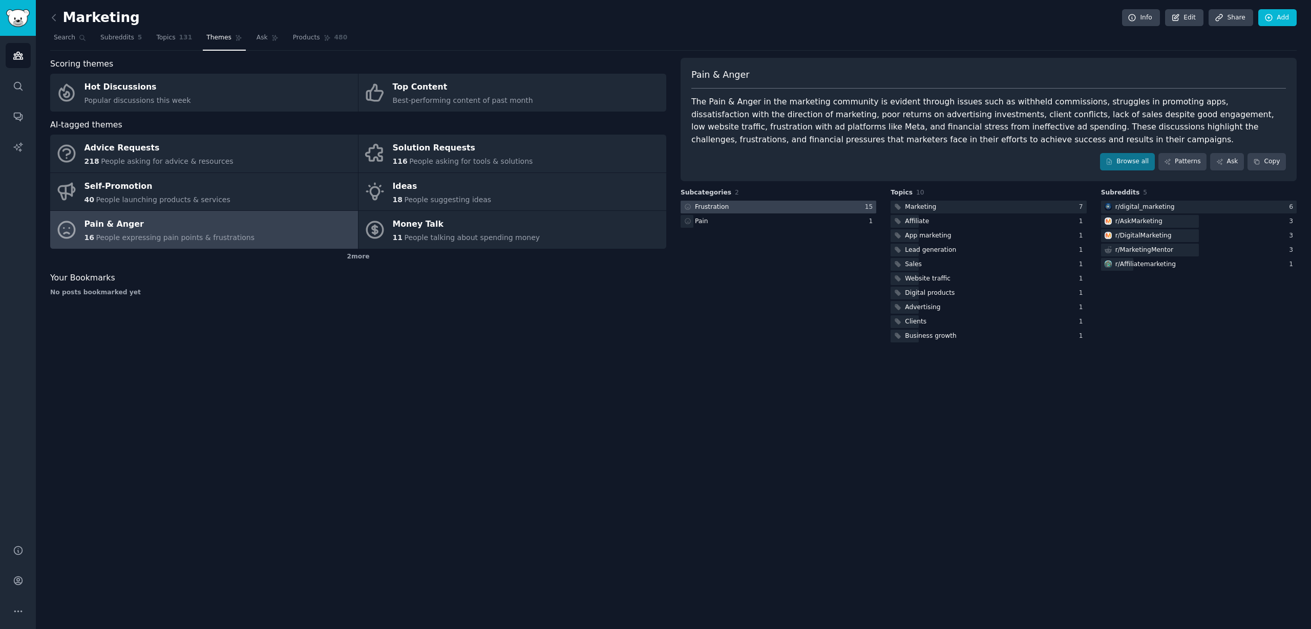
click at [761, 206] on div at bounding box center [779, 207] width 196 height 13
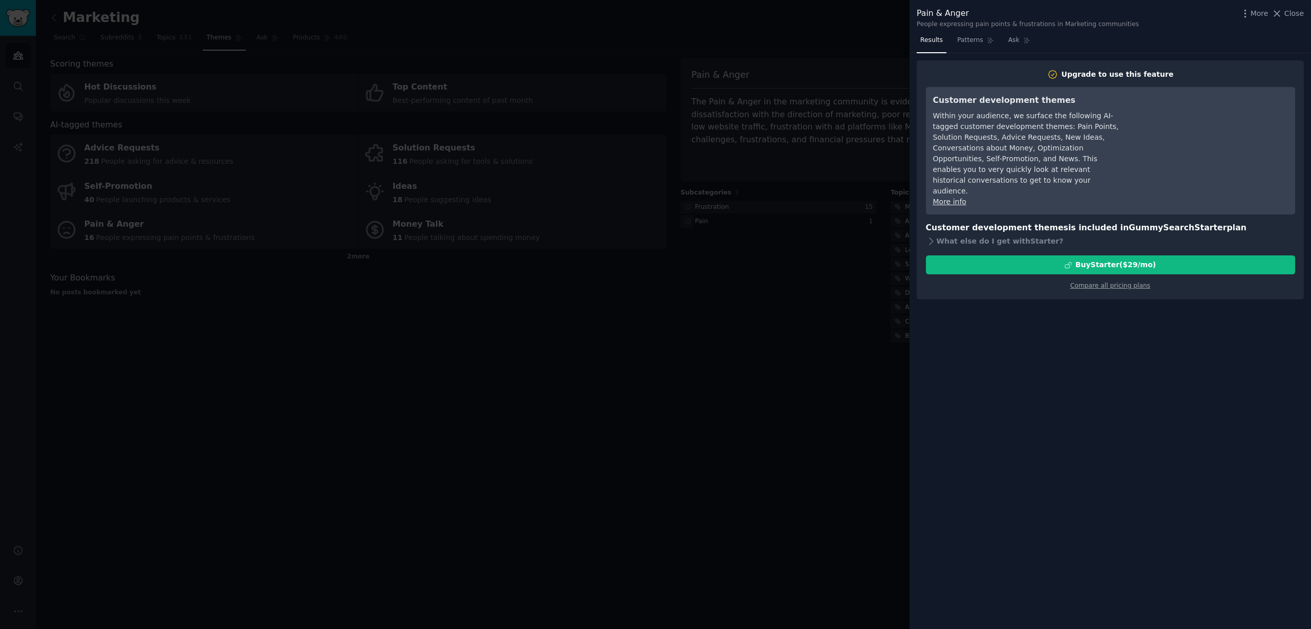
click at [792, 193] on div at bounding box center [655, 314] width 1311 height 629
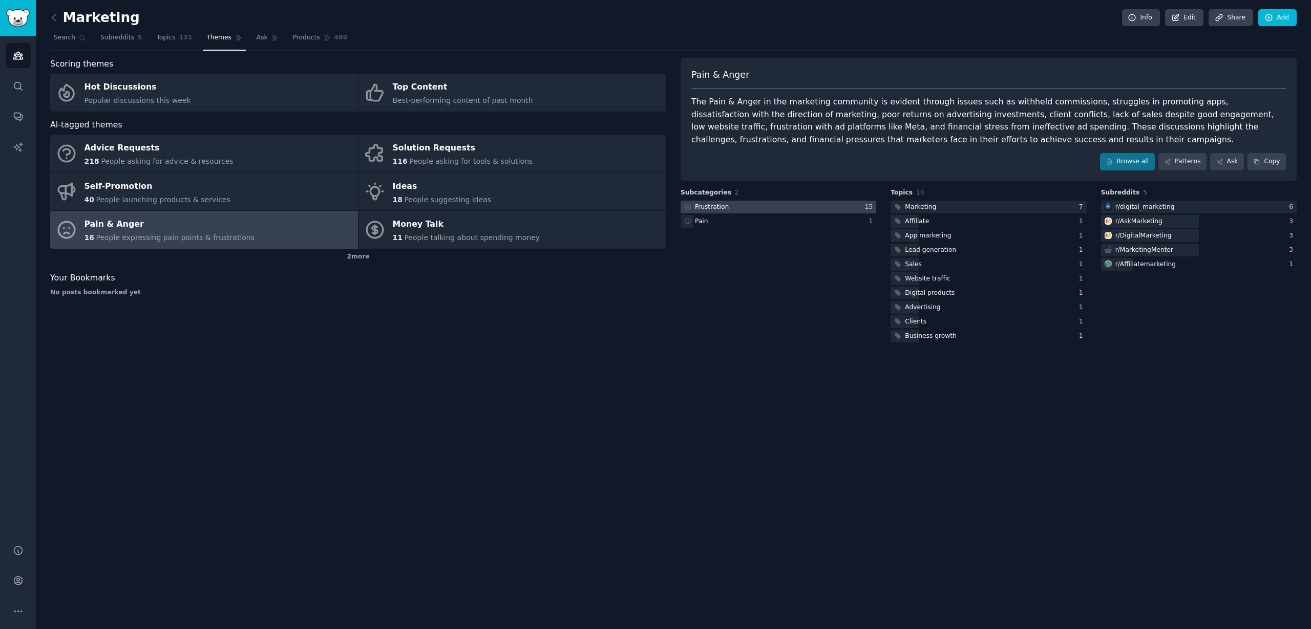
click at [803, 211] on div at bounding box center [779, 207] width 196 height 13
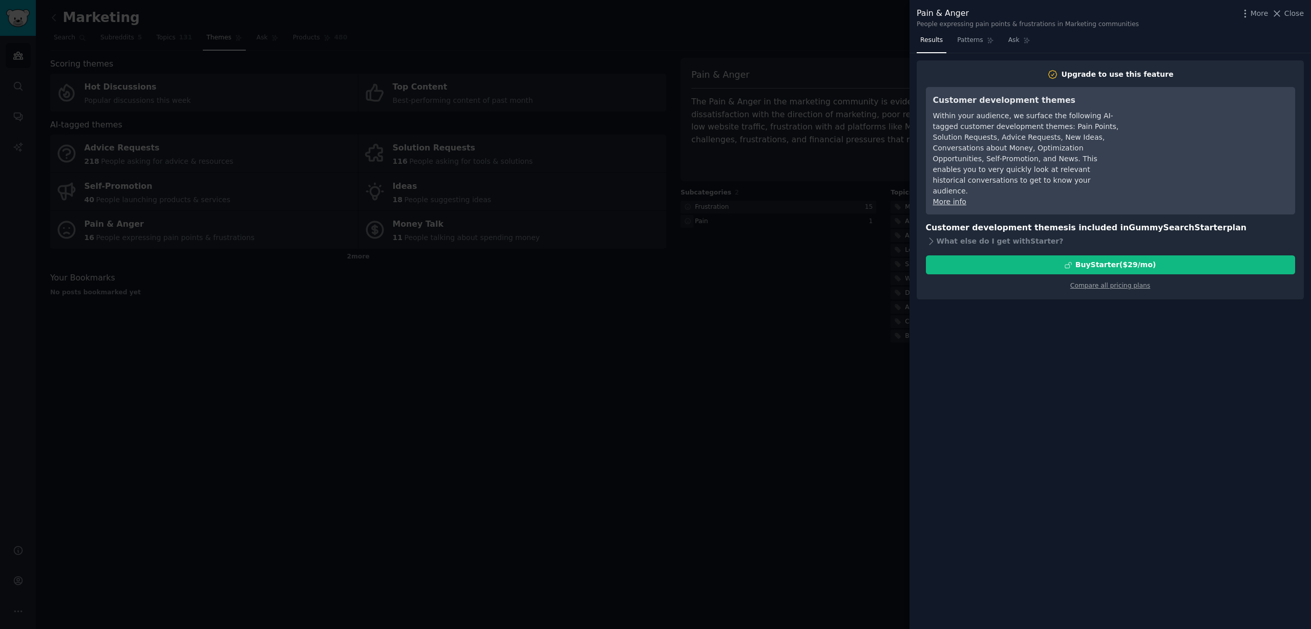
click at [707, 68] on div at bounding box center [655, 314] width 1311 height 629
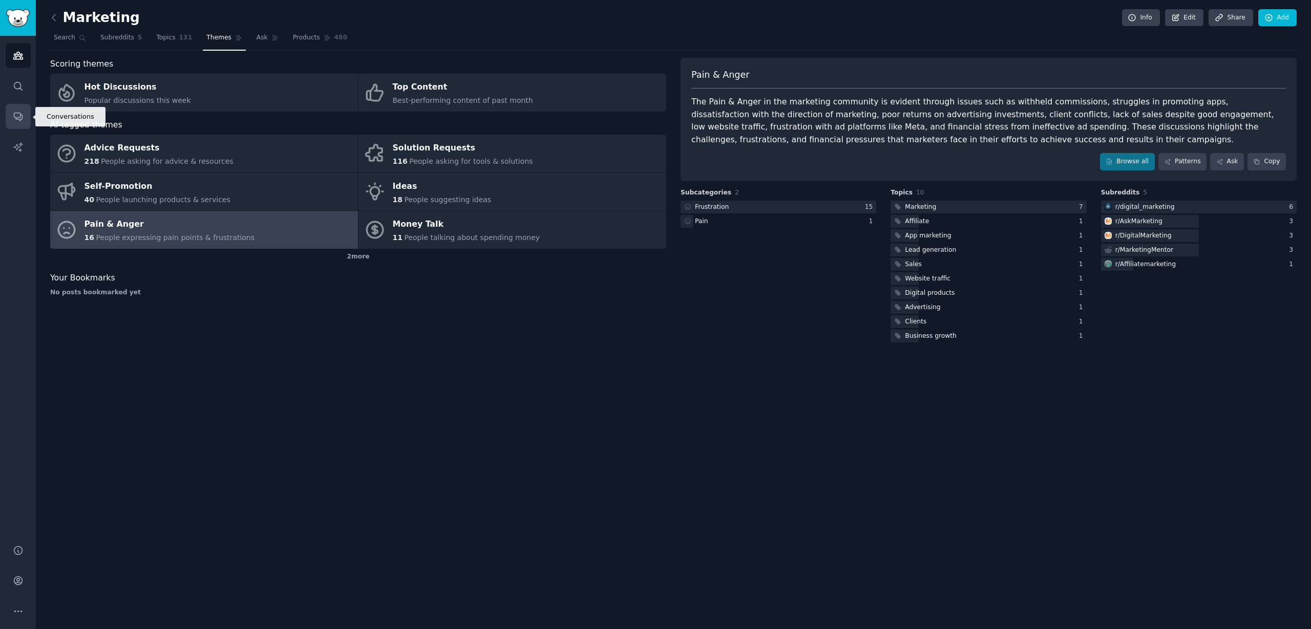
click at [12, 110] on link "Conversations" at bounding box center [18, 116] width 25 height 25
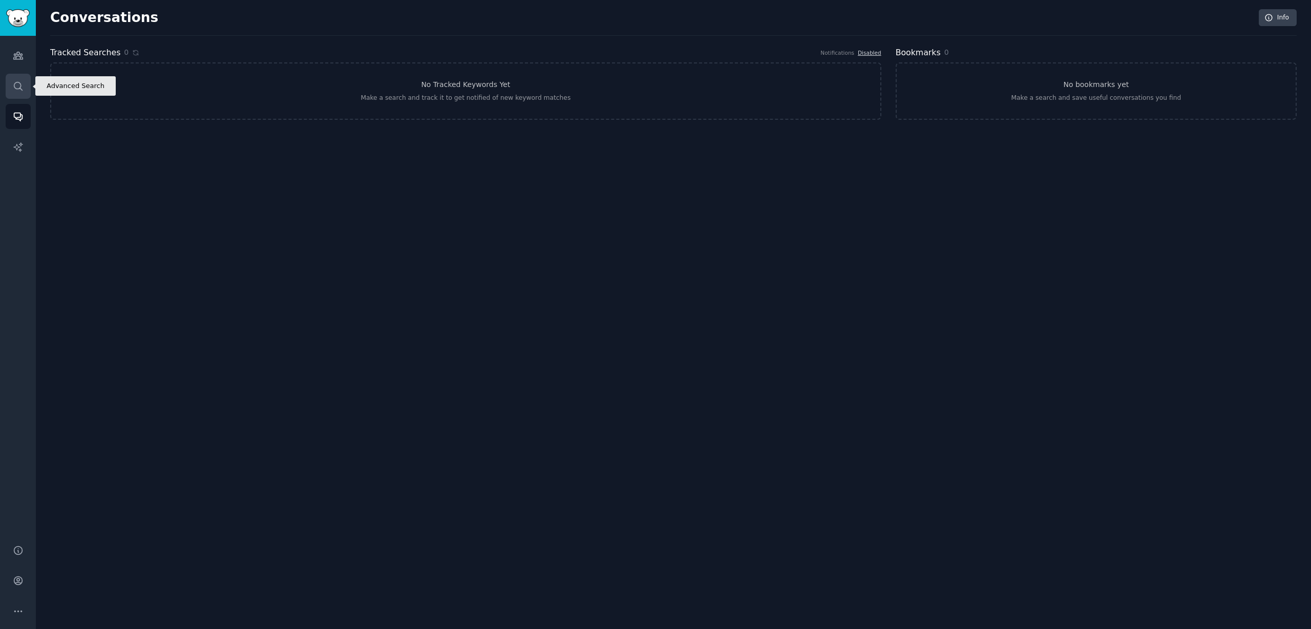
click at [21, 89] on icon "Sidebar" at bounding box center [18, 86] width 8 height 8
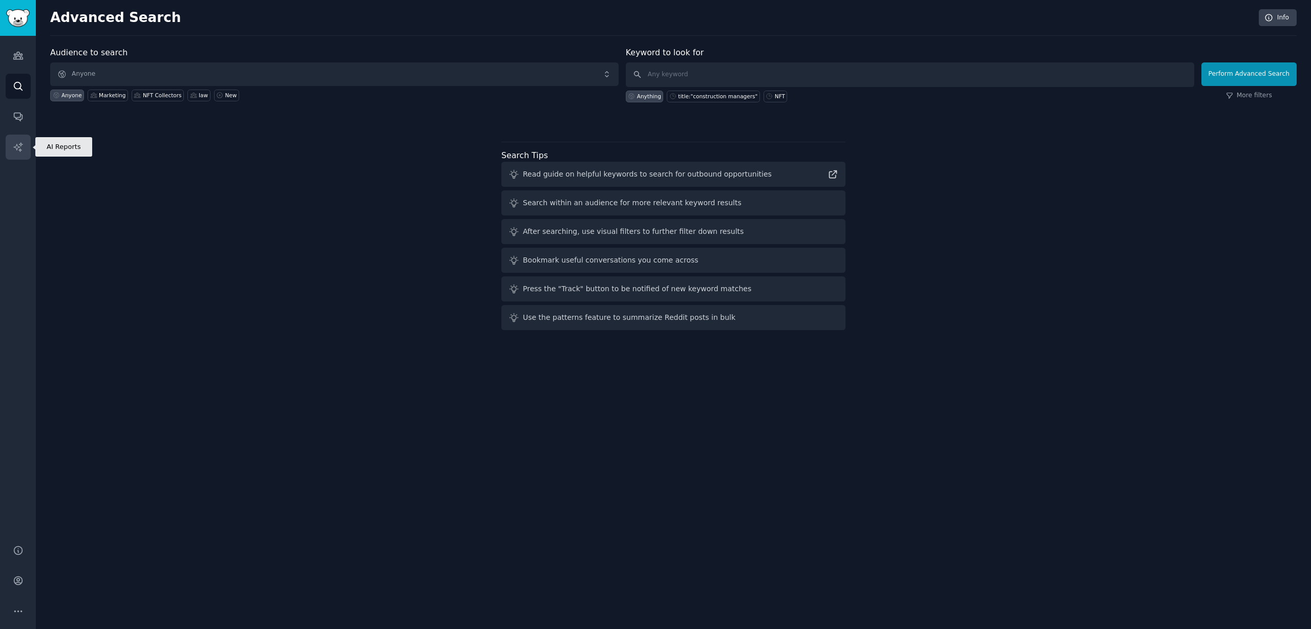
click at [13, 142] on icon "Sidebar" at bounding box center [18, 147] width 11 height 11
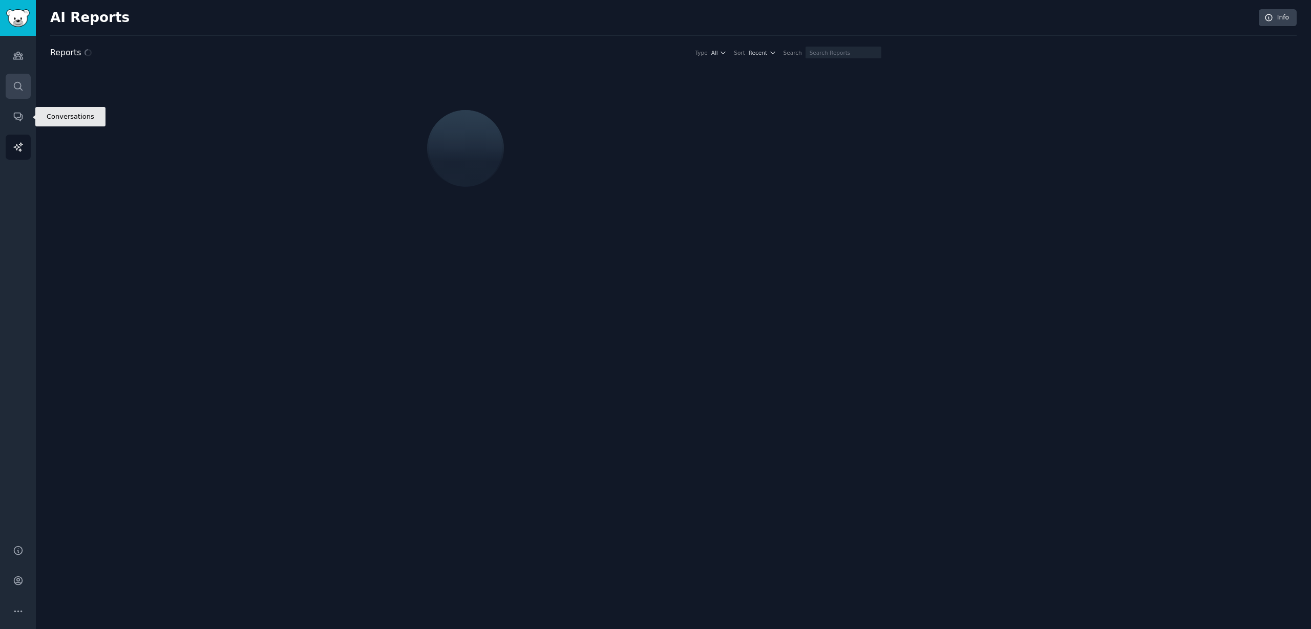
click at [17, 92] on link "Search" at bounding box center [18, 86] width 25 height 25
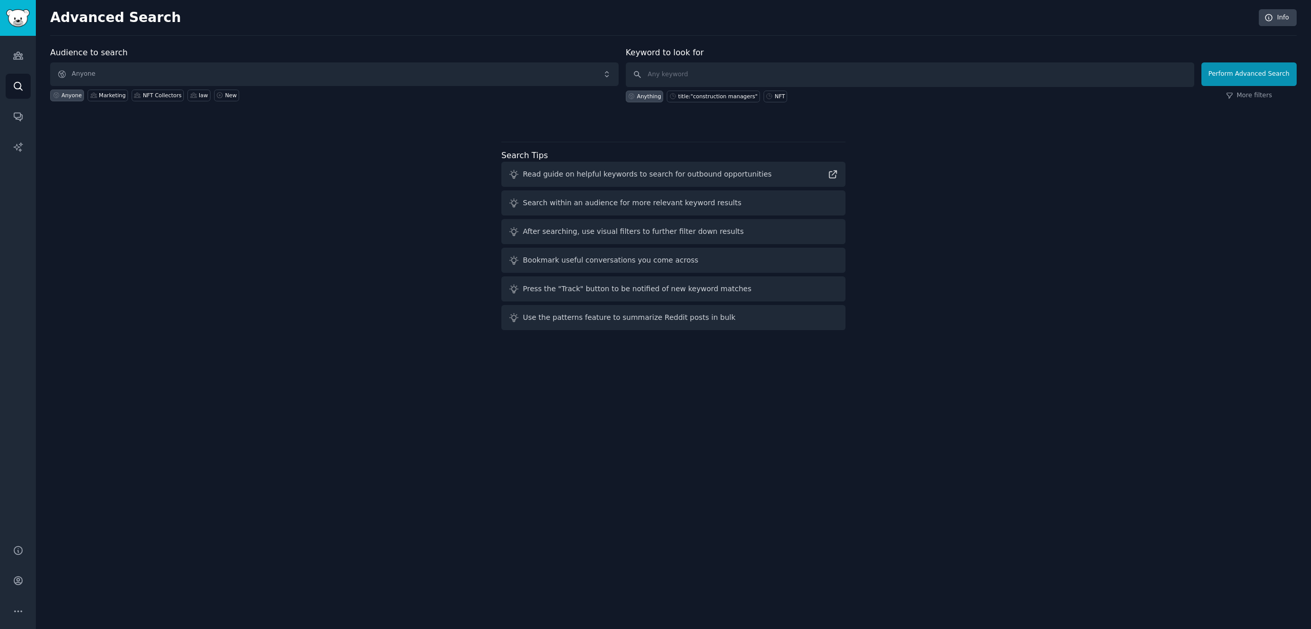
click at [602, 176] on div "Read guide on helpful keywords to search for outbound opportunities" at bounding box center [647, 174] width 249 height 11
click at [91, 83] on span "Anyone" at bounding box center [334, 74] width 568 height 24
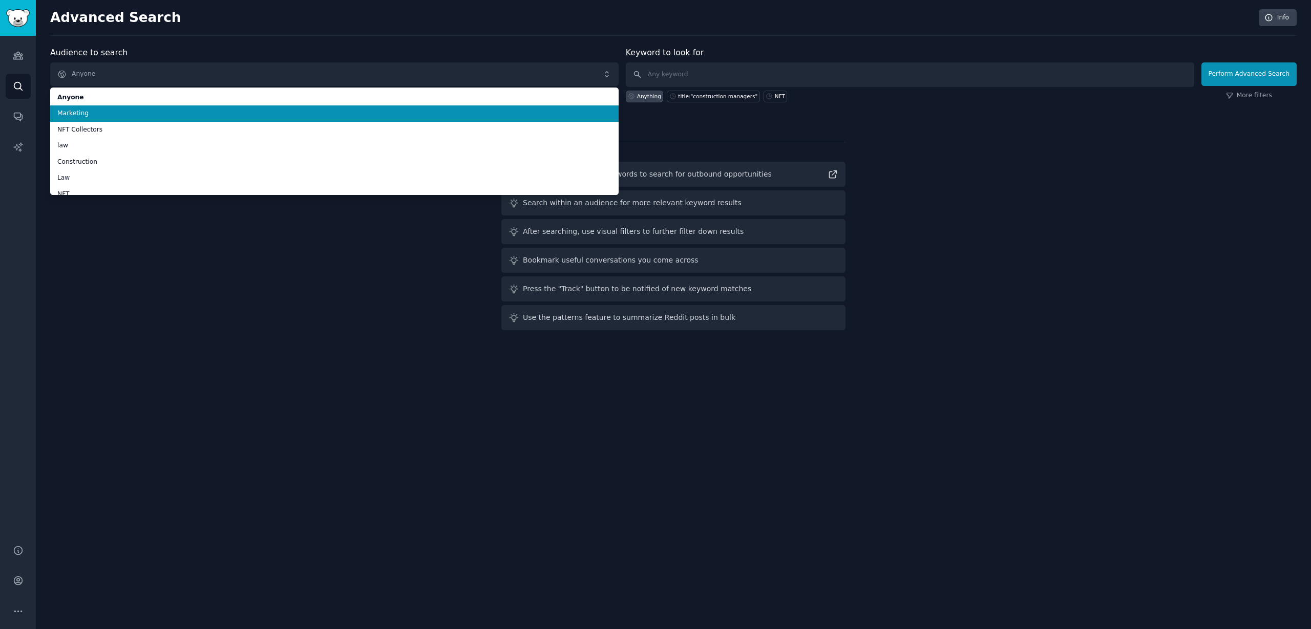
click at [90, 108] on li "Marketing" at bounding box center [334, 113] width 568 height 16
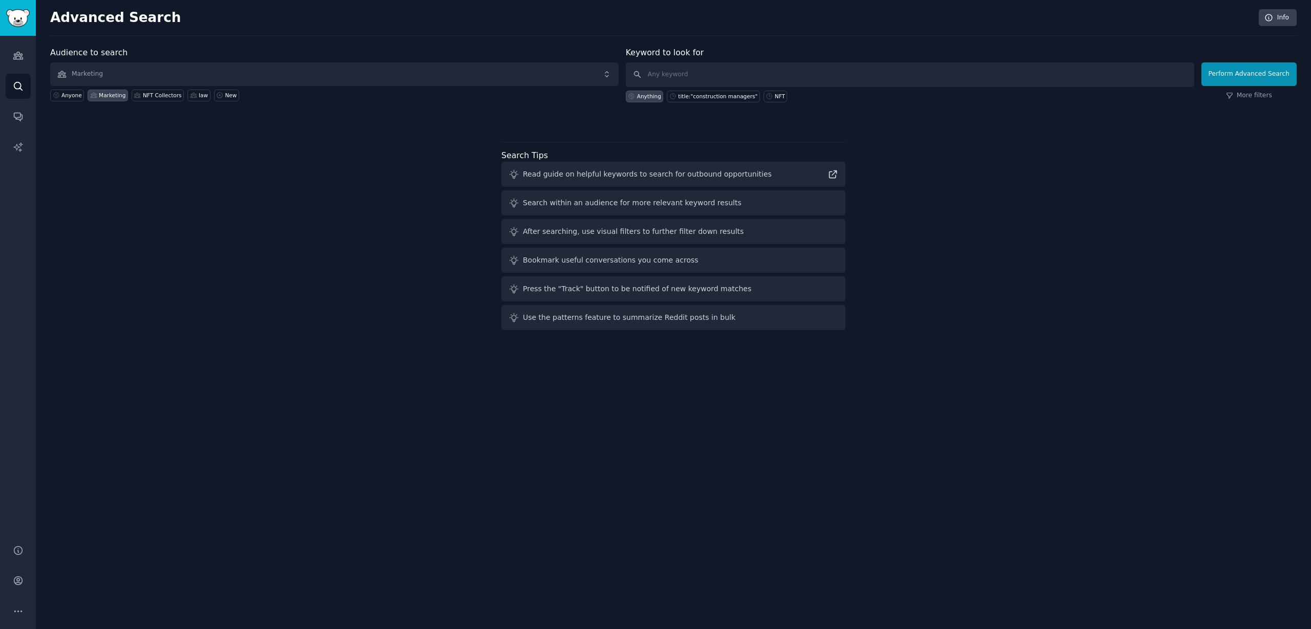
click at [686, 58] on div "Keyword to look for Anything title:"construction managers" NFT" at bounding box center [910, 75] width 568 height 56
click at [692, 71] on input "text" at bounding box center [910, 74] width 568 height 25
type input "nigger"
click button "Perform Advanced Search" at bounding box center [1248, 74] width 95 height 24
